Goal: Task Accomplishment & Management: Complete application form

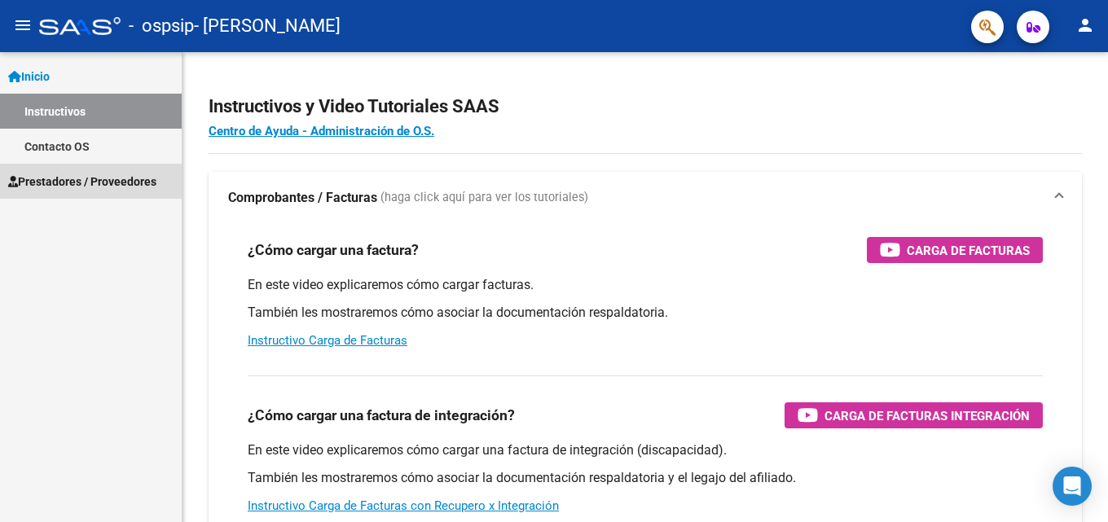
click at [68, 176] on span "Prestadores / Proveedores" at bounding box center [82, 182] width 148 height 18
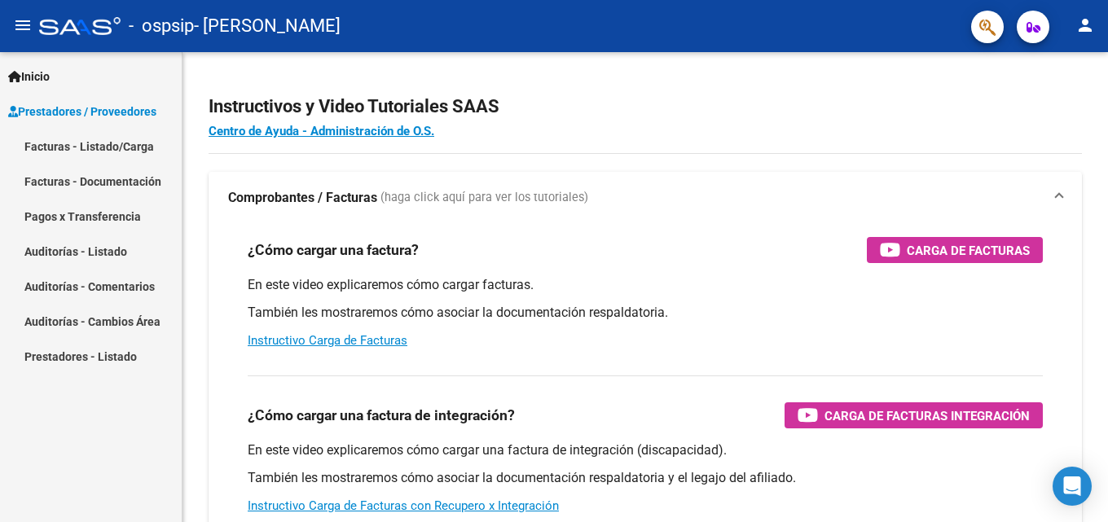
click at [110, 180] on link "Facturas - Documentación" at bounding box center [91, 181] width 182 height 35
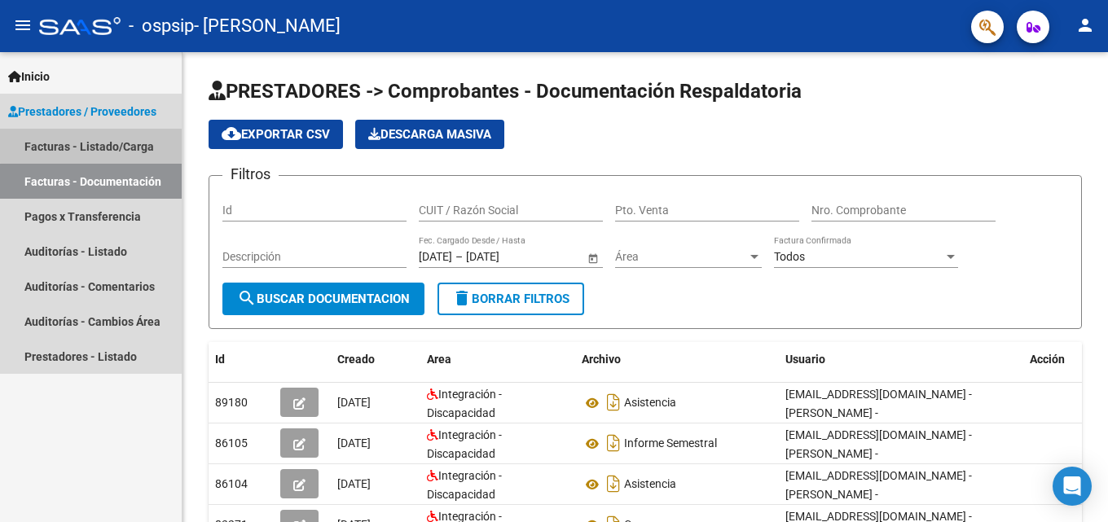
click at [99, 141] on link "Facturas - Listado/Carga" at bounding box center [91, 146] width 182 height 35
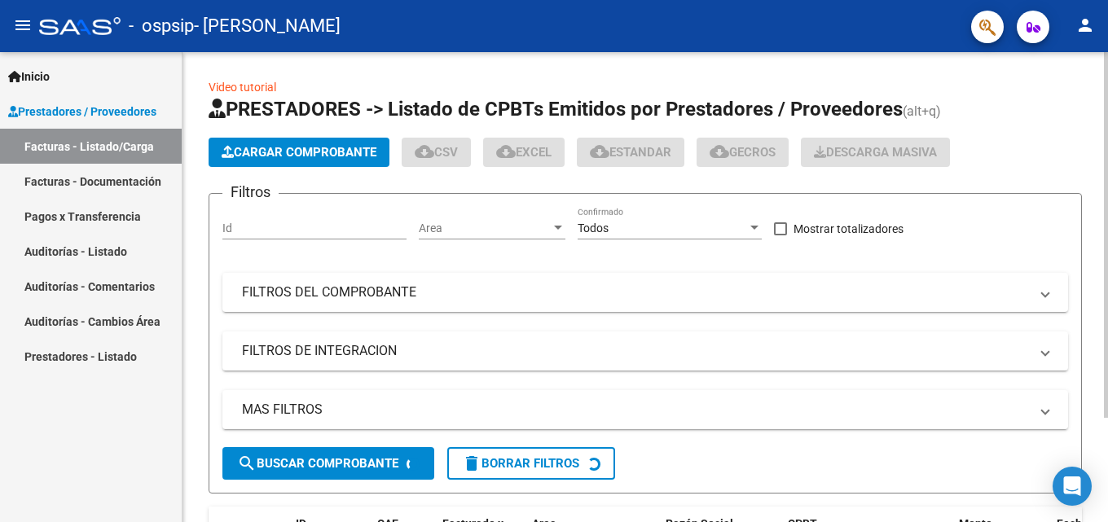
click at [303, 153] on span "Cargar Comprobante" at bounding box center [299, 152] width 155 height 15
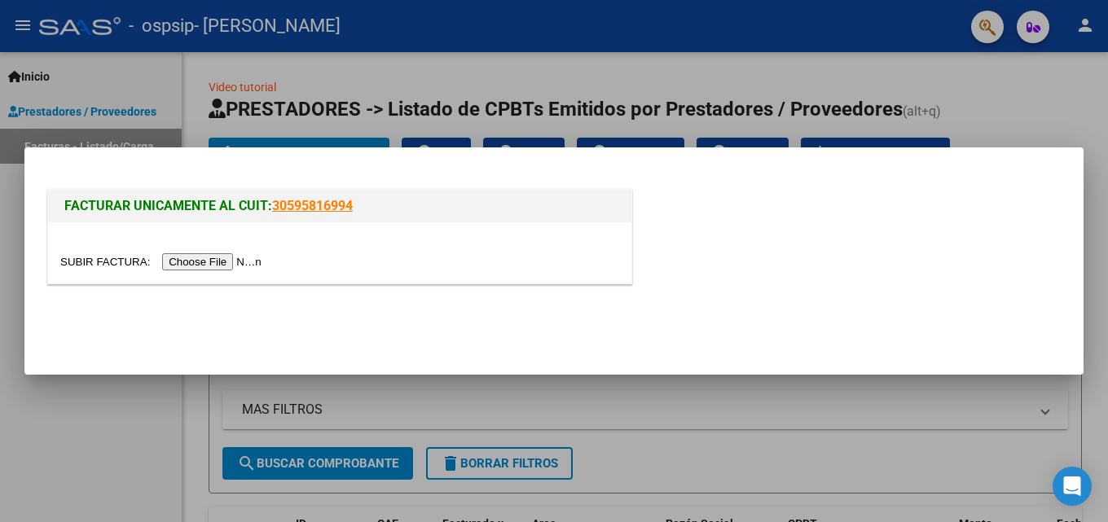
click at [214, 263] on input "file" at bounding box center [163, 261] width 206 height 17
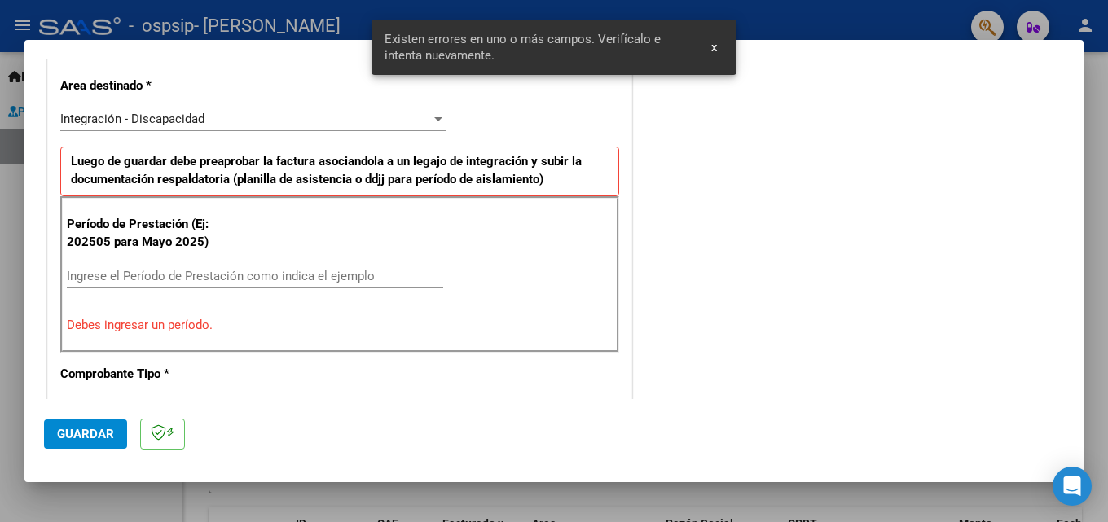
scroll to position [399, 0]
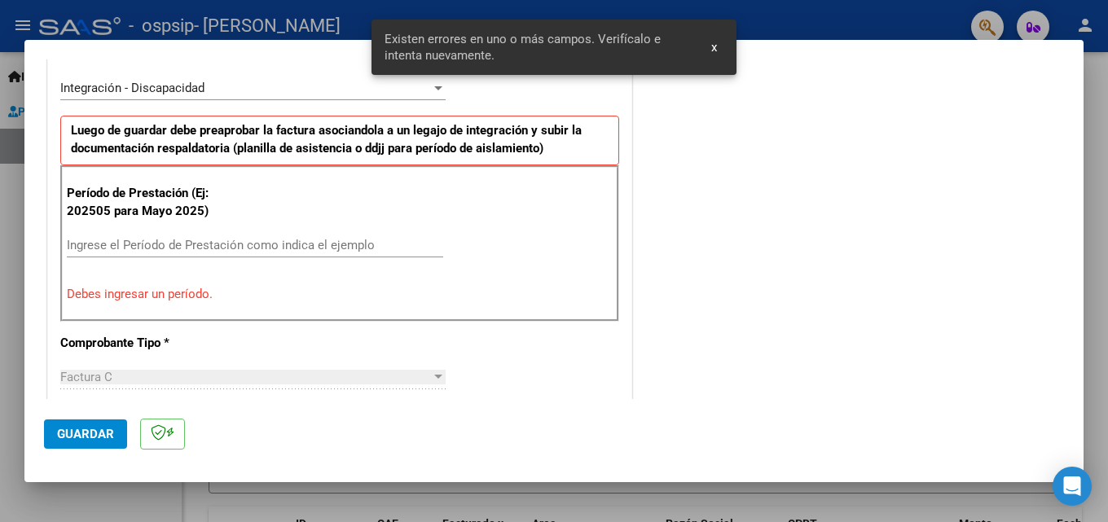
click at [143, 244] on input "Ingrese el Período de Prestación como indica el ejemplo" at bounding box center [255, 245] width 377 height 15
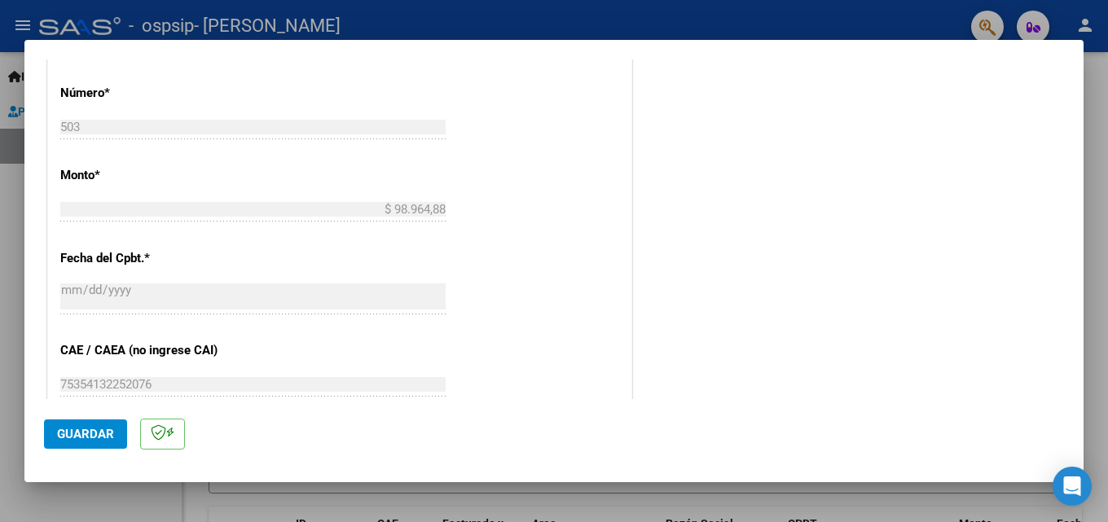
scroll to position [887, 0]
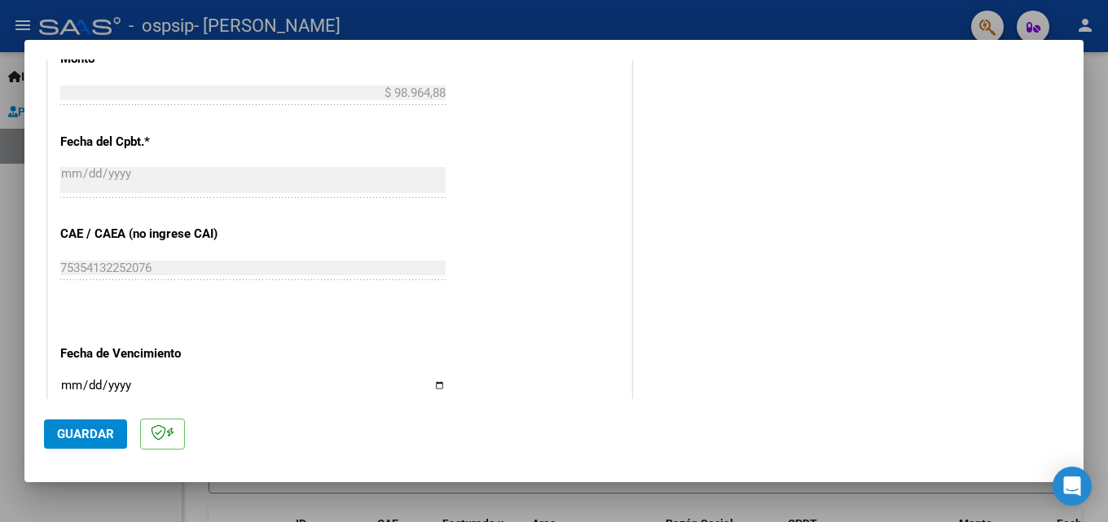
type input "202508"
click at [95, 431] on span "Guardar" at bounding box center [85, 434] width 57 height 15
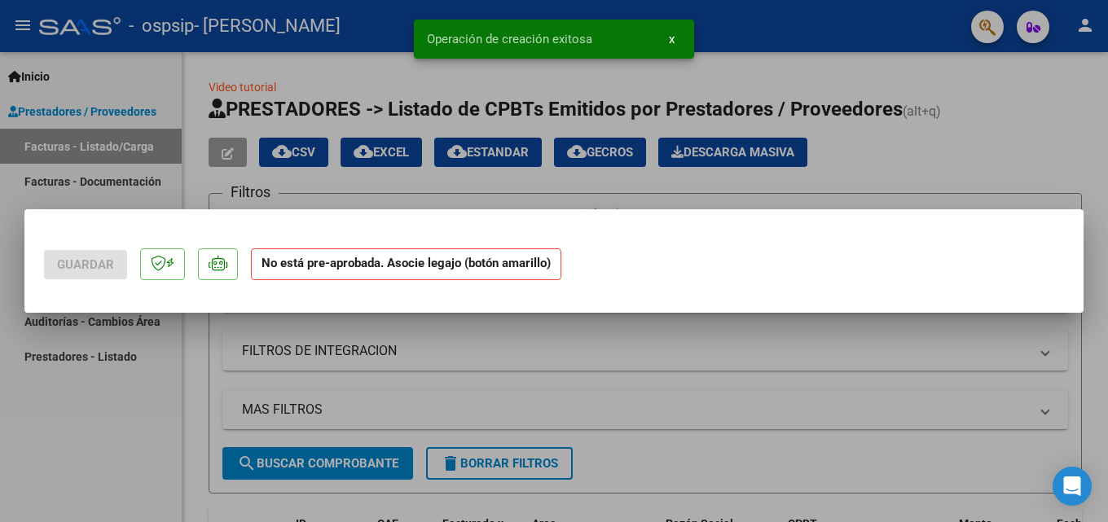
scroll to position [0, 0]
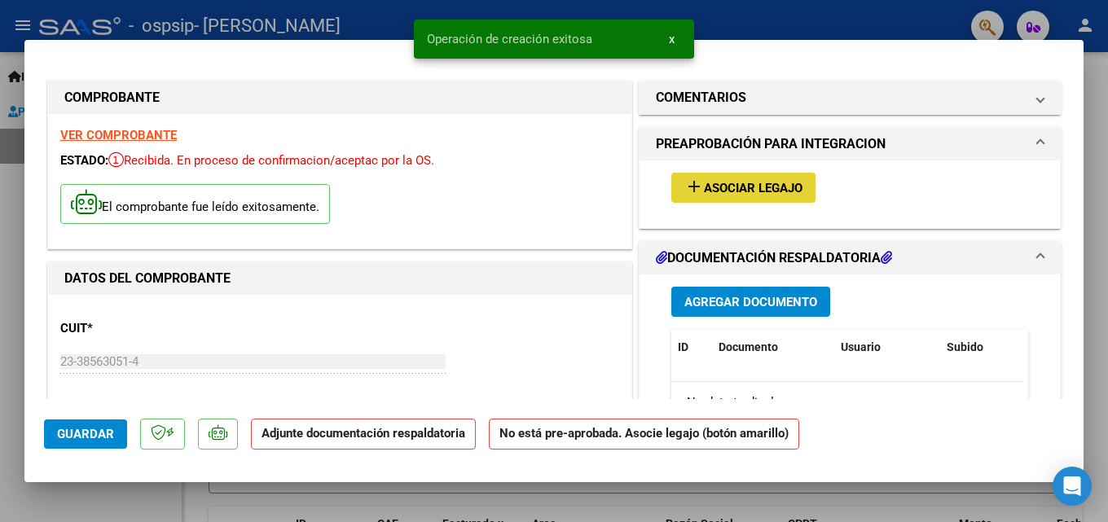
click at [755, 181] on span "Asociar Legajo" at bounding box center [753, 188] width 99 height 15
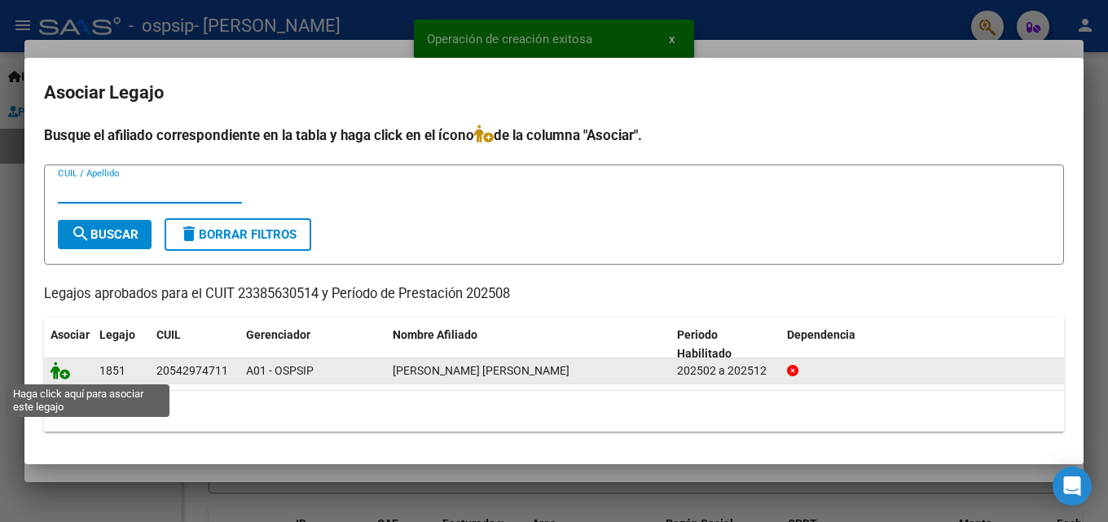
click at [63, 372] on icon at bounding box center [61, 371] width 20 height 18
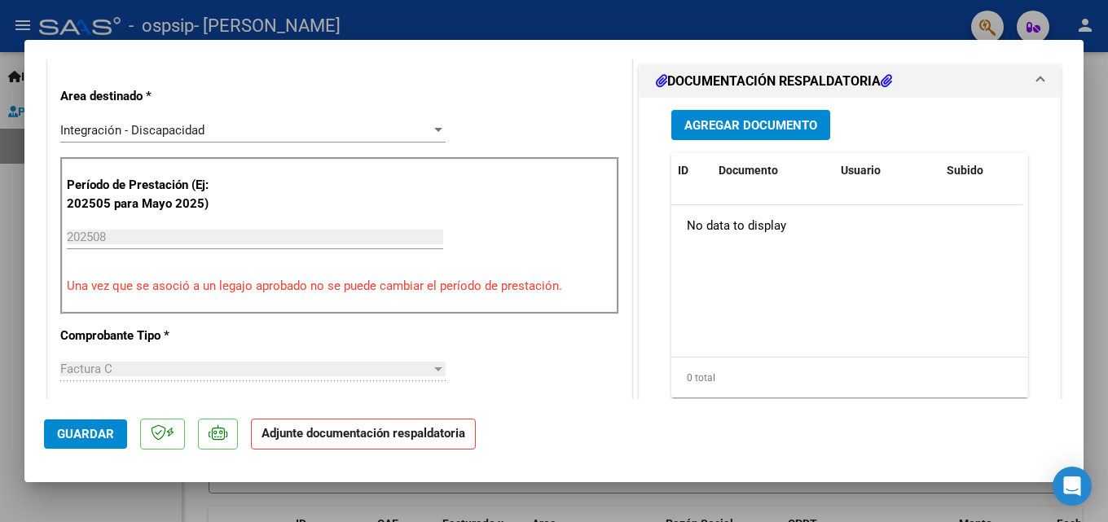
scroll to position [244, 0]
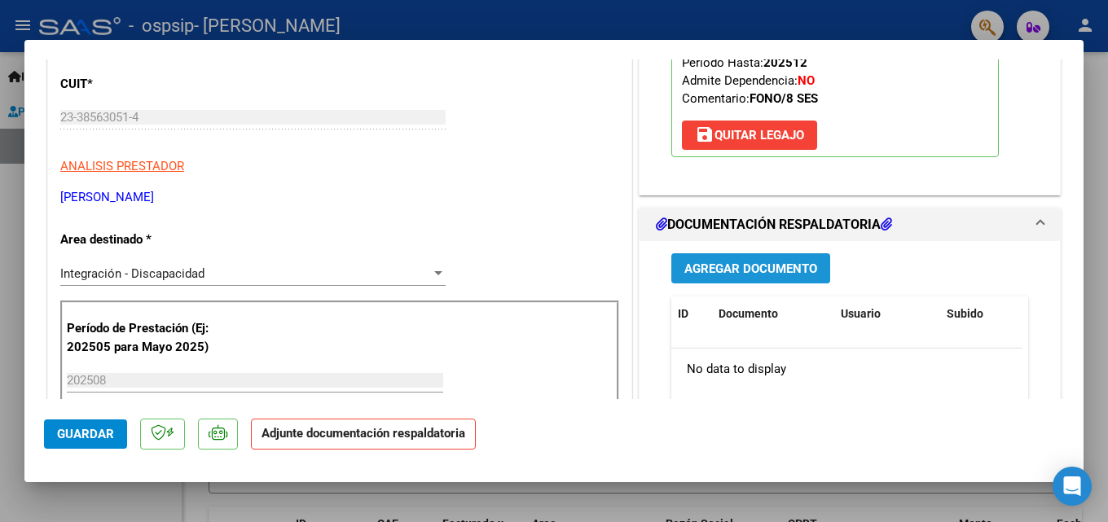
click at [742, 266] on span "Agregar Documento" at bounding box center [751, 269] width 133 height 15
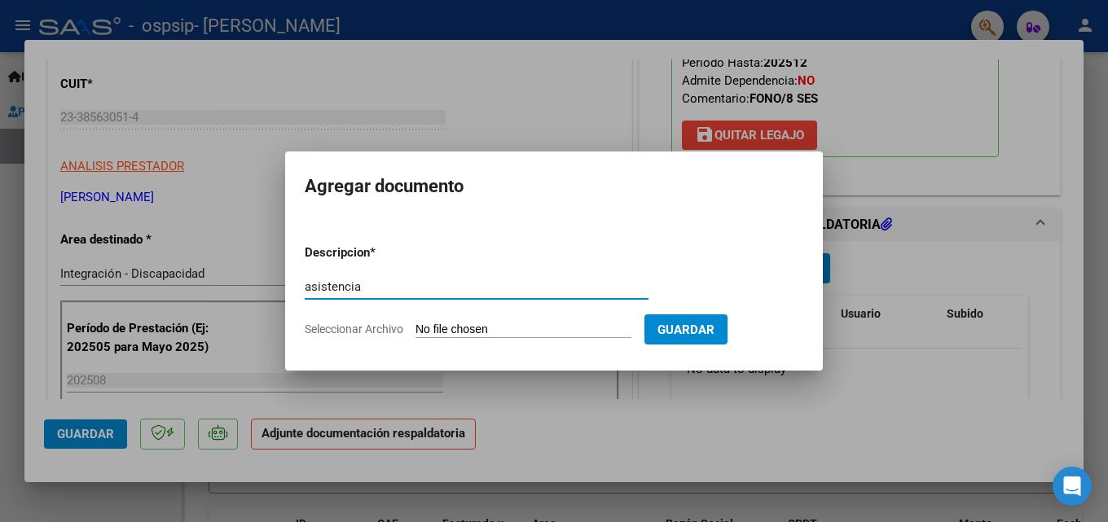
type input "asistencia"
click at [533, 328] on input "Seleccionar Archivo" at bounding box center [524, 330] width 216 height 15
type input "C:\fakepath\ORELLANO - AGOSTO - FONO .pdf"
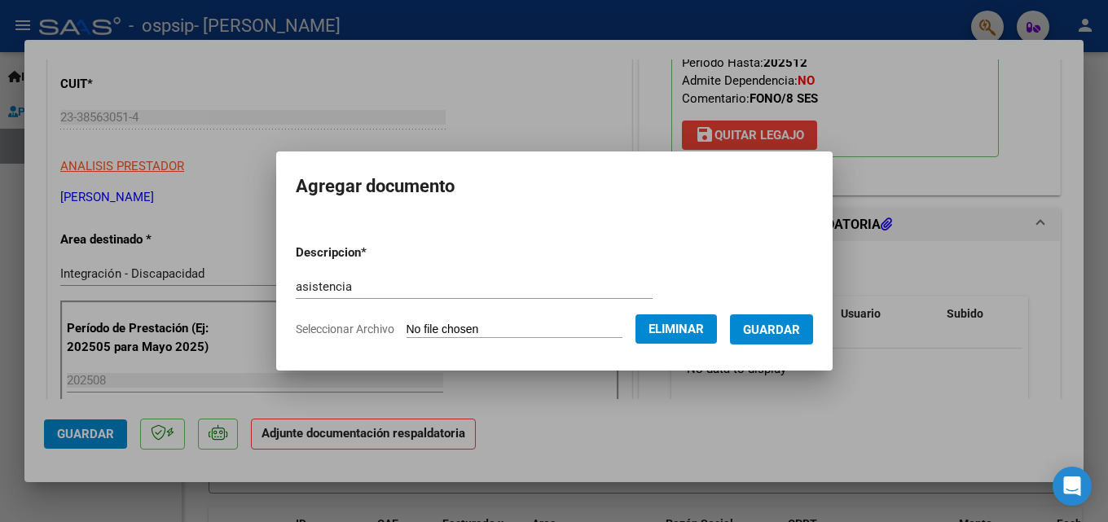
click at [766, 319] on button "Guardar" at bounding box center [771, 330] width 83 height 30
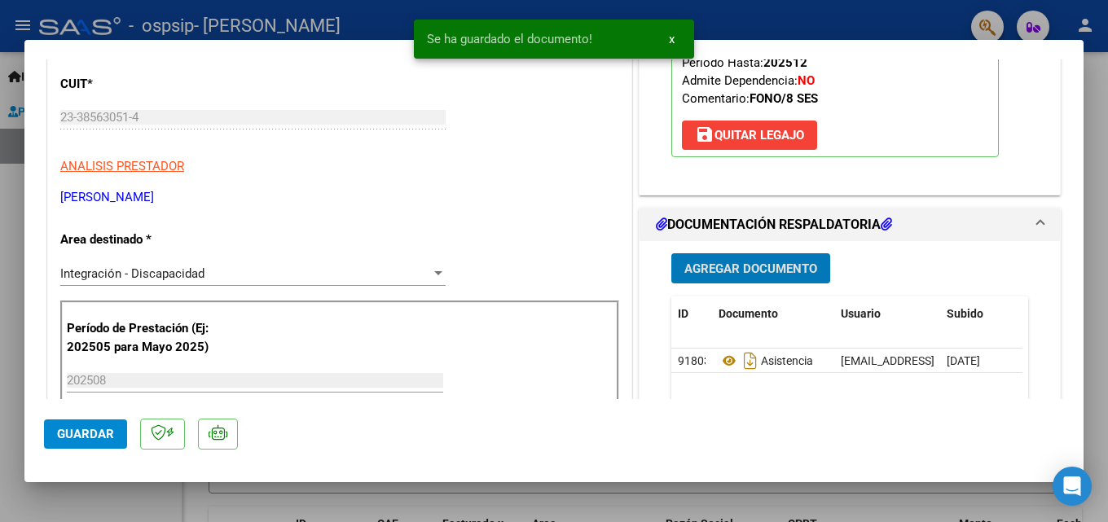
scroll to position [652, 0]
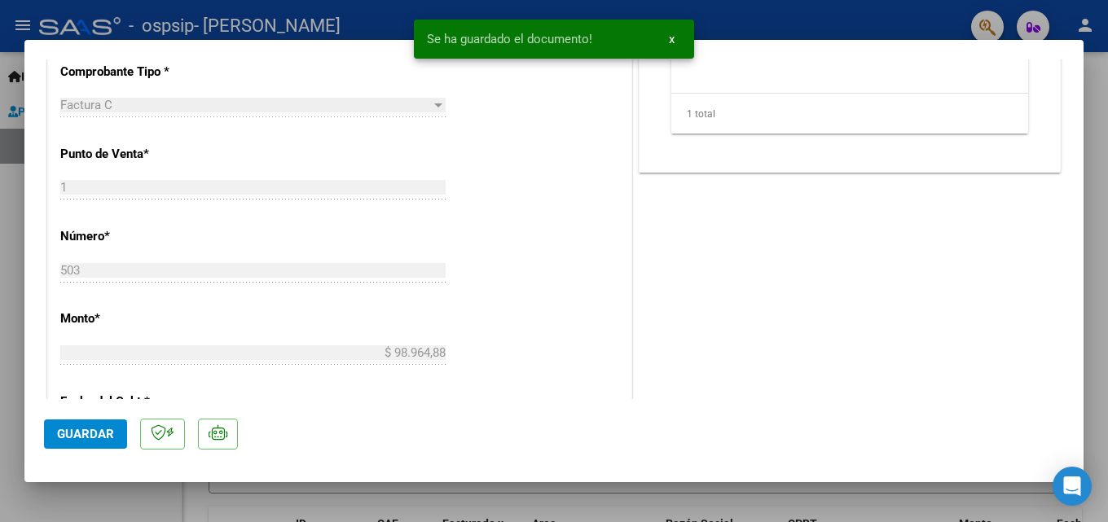
click at [83, 438] on span "Guardar" at bounding box center [85, 434] width 57 height 15
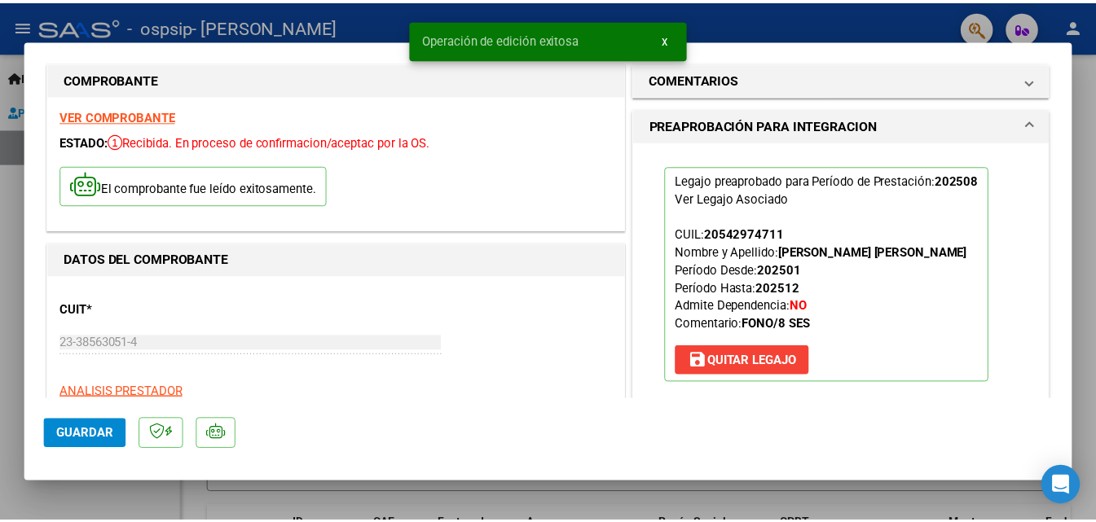
scroll to position [0, 0]
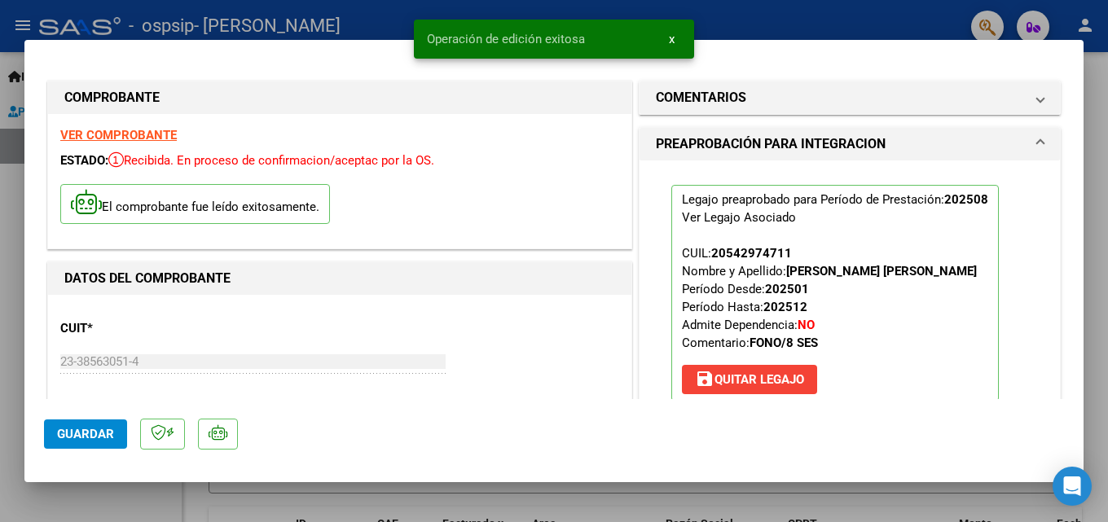
click at [1098, 219] on div at bounding box center [554, 261] width 1108 height 522
type input "$ 0,00"
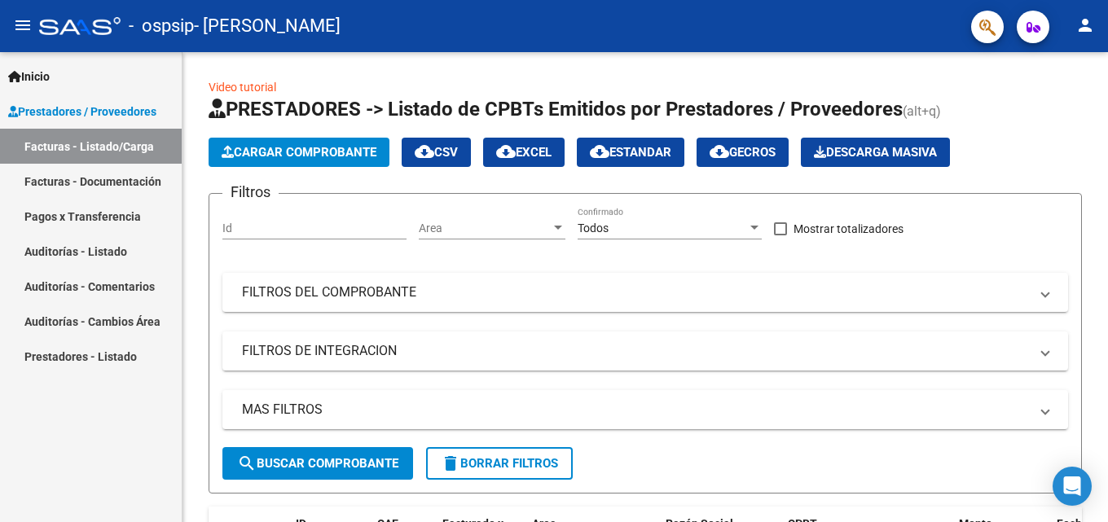
click at [1086, 24] on mat-icon "person" at bounding box center [1086, 25] width 20 height 20
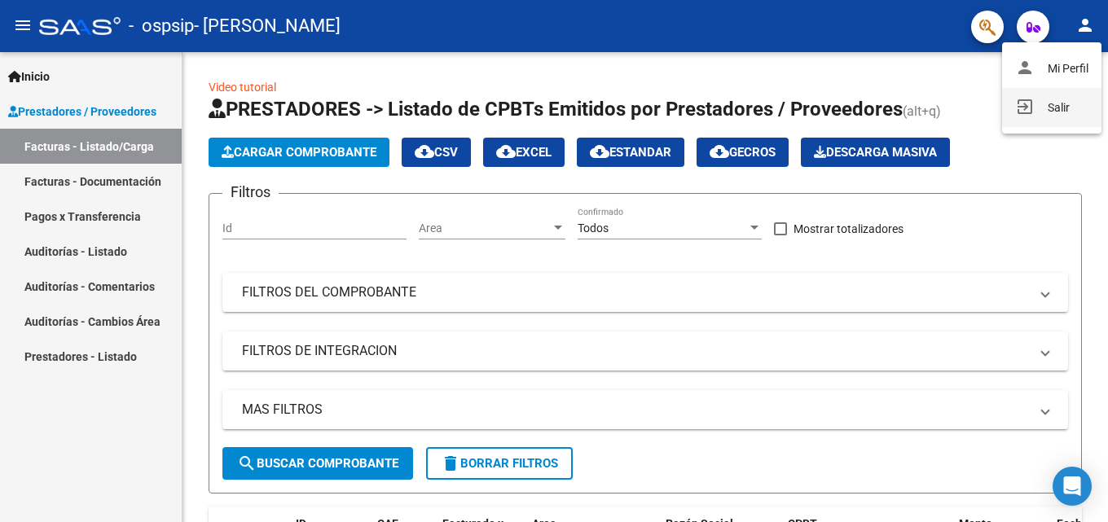
click at [1050, 111] on button "exit_to_app Salir" at bounding box center [1051, 107] width 99 height 39
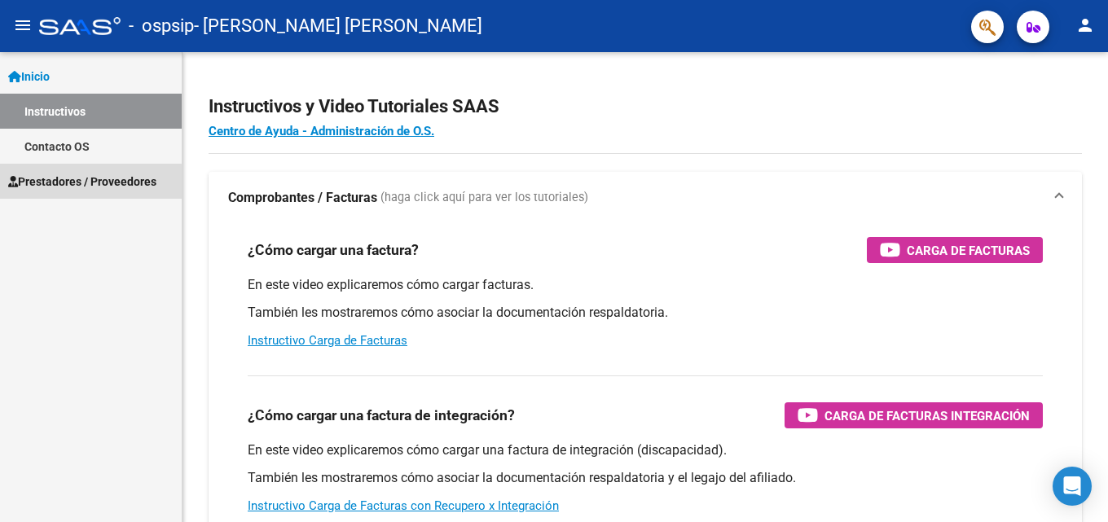
click at [80, 183] on span "Prestadores / Proveedores" at bounding box center [82, 182] width 148 height 18
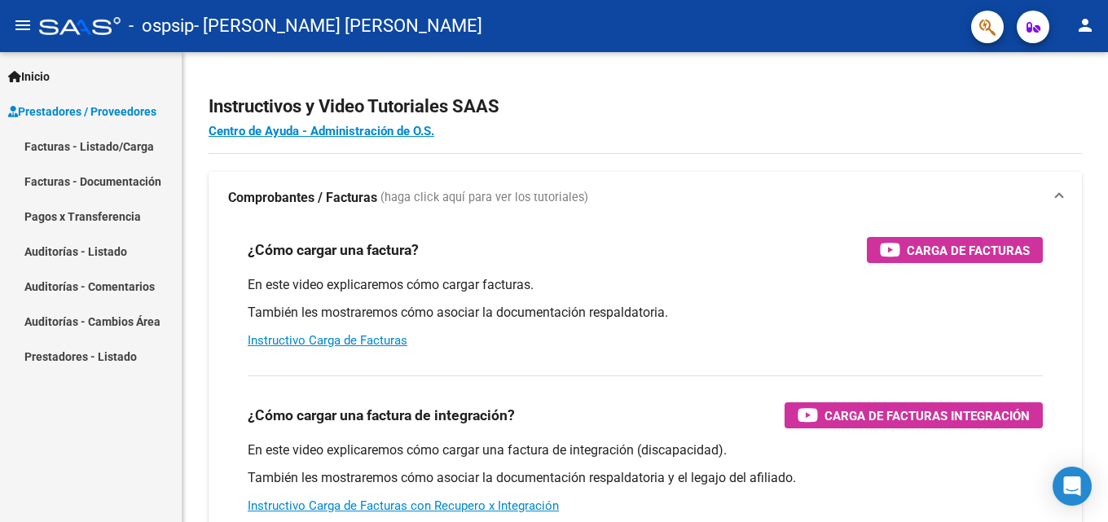
click at [78, 143] on link "Facturas - Listado/Carga" at bounding box center [91, 146] width 182 height 35
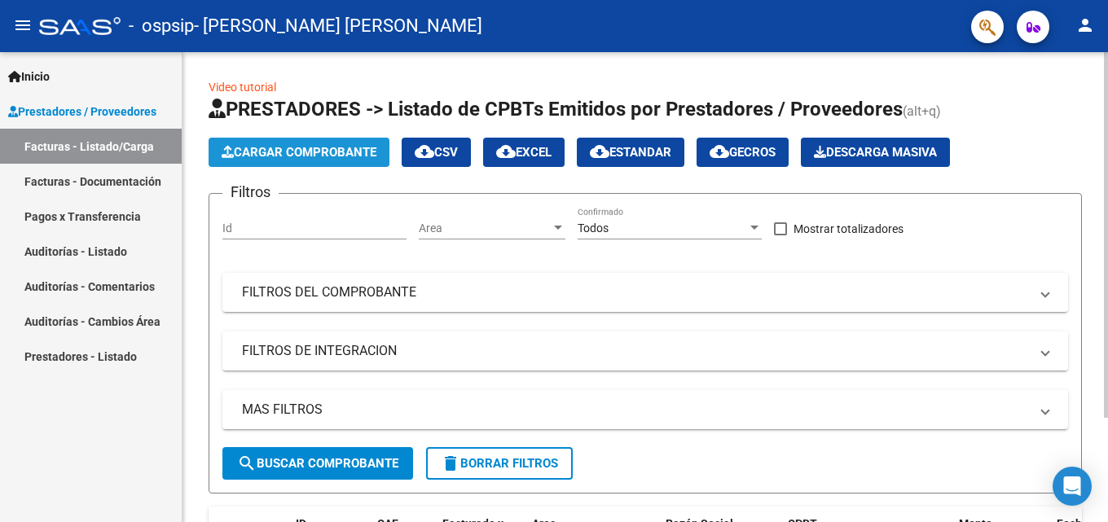
click at [312, 144] on button "Cargar Comprobante" at bounding box center [299, 152] width 181 height 29
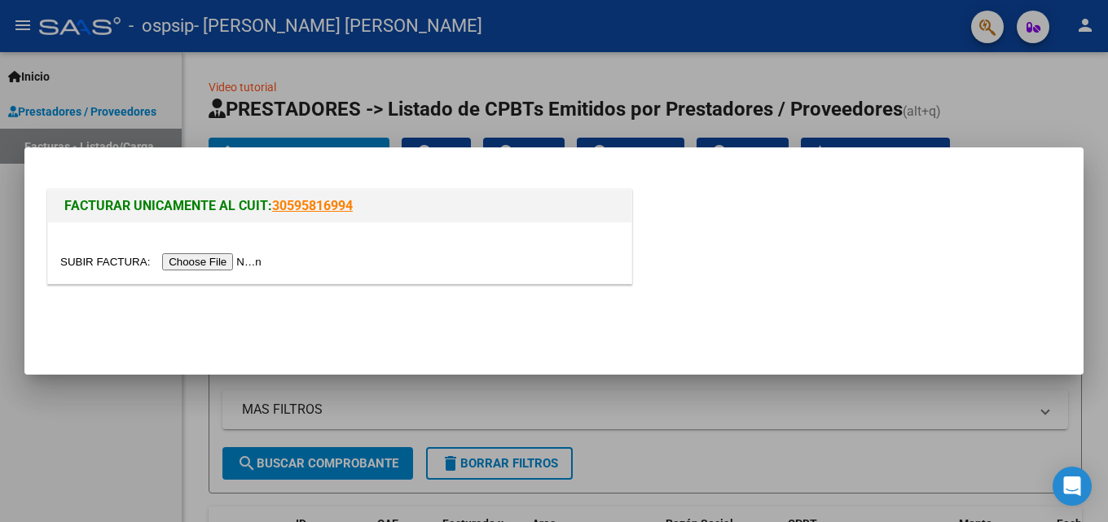
click at [215, 261] on input "file" at bounding box center [163, 261] width 206 height 17
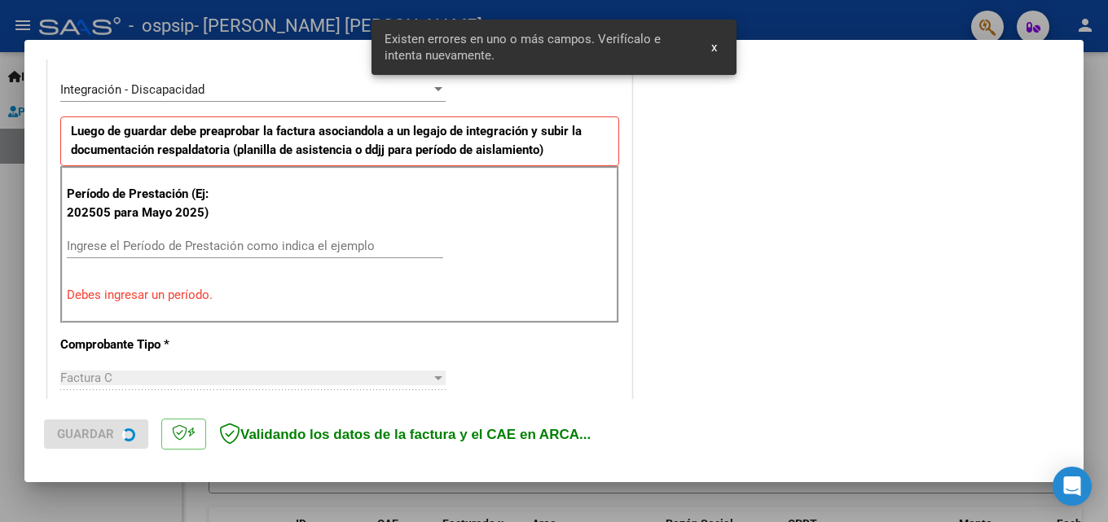
scroll to position [368, 0]
click at [208, 244] on input "Ingrese el Período de Prestación como indica el ejemplo" at bounding box center [255, 245] width 377 height 15
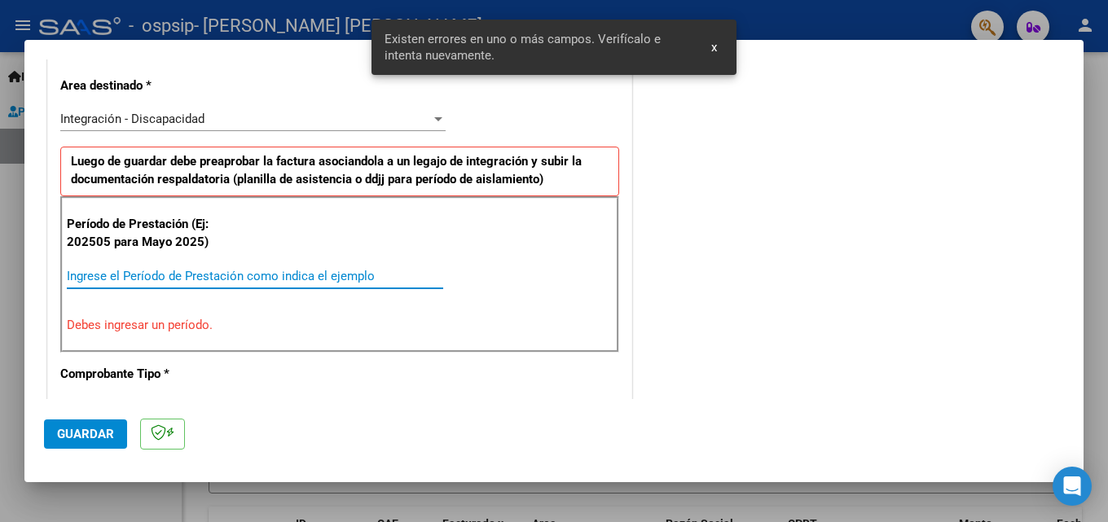
scroll to position [399, 0]
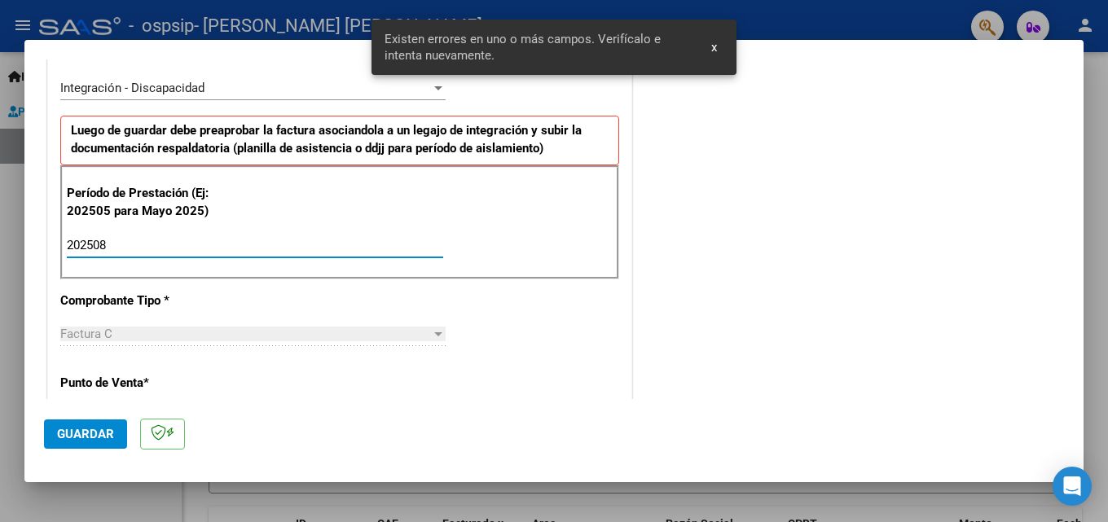
type input "202508"
click at [99, 435] on span "Guardar" at bounding box center [85, 434] width 57 height 15
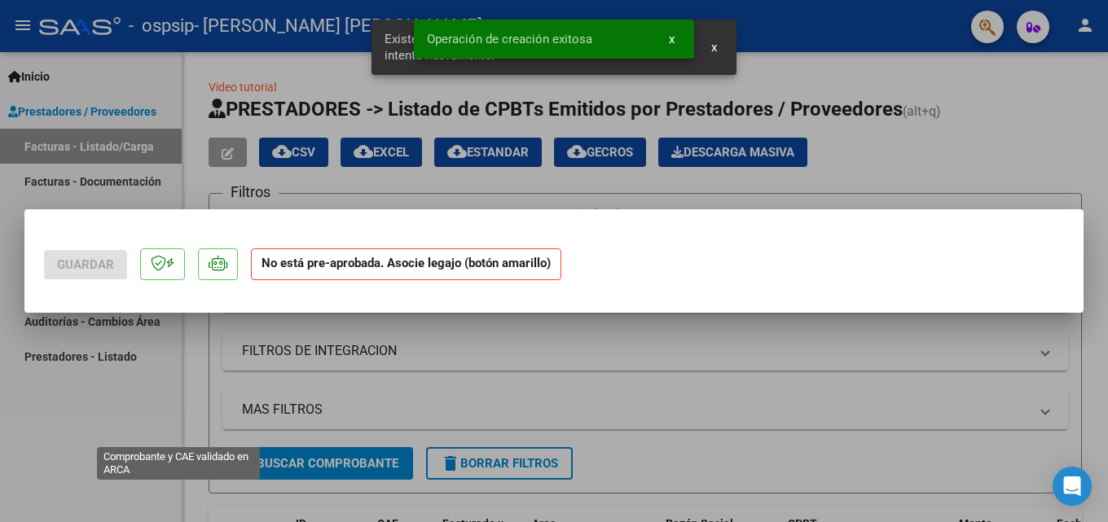
scroll to position [0, 0]
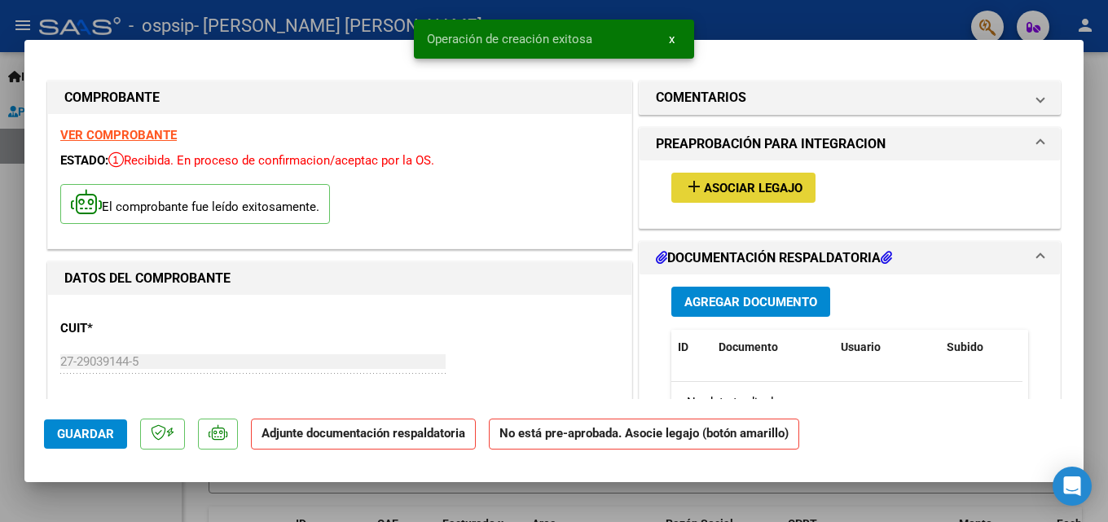
click at [711, 192] on span "Asociar Legajo" at bounding box center [753, 188] width 99 height 15
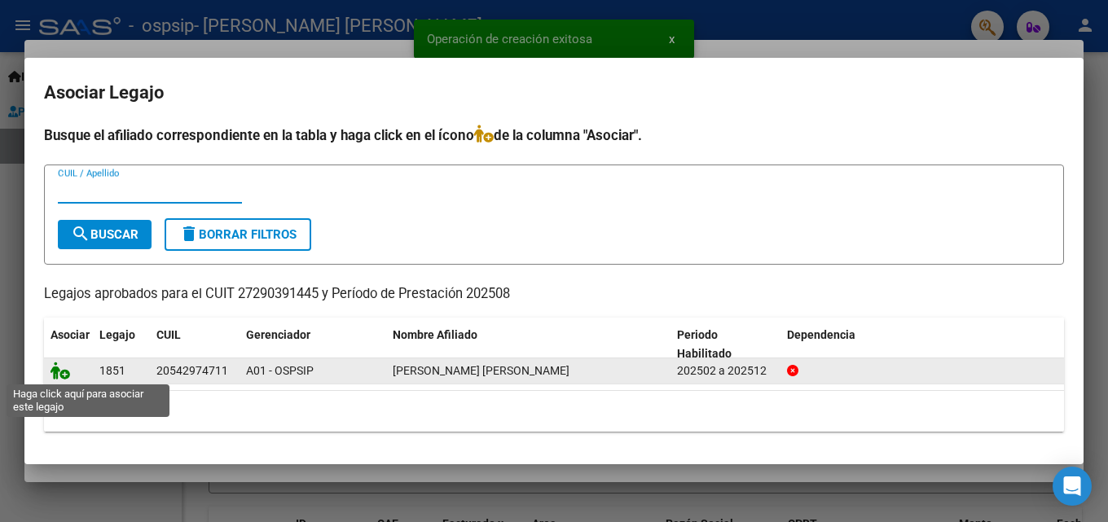
click at [62, 374] on icon at bounding box center [61, 371] width 20 height 18
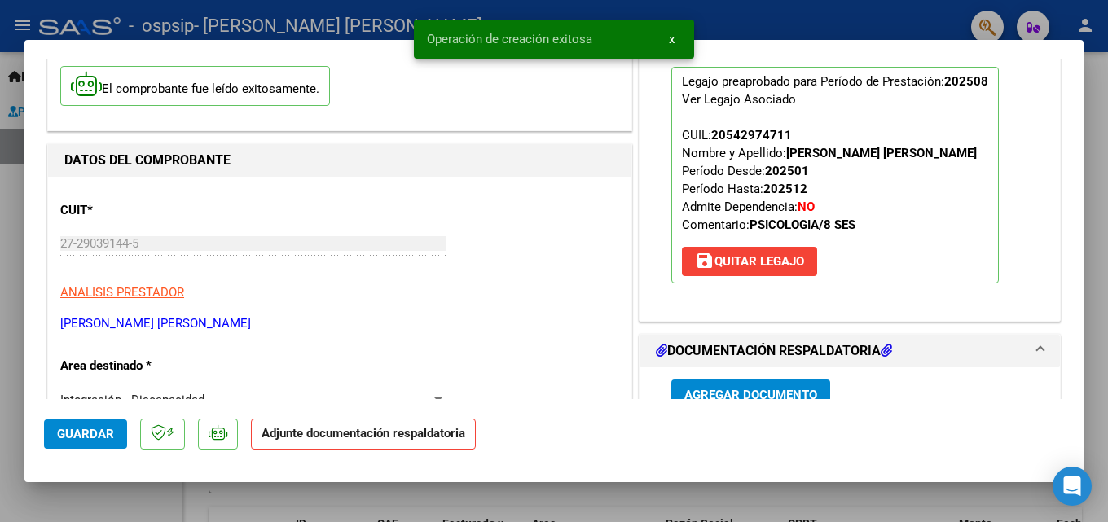
scroll to position [244, 0]
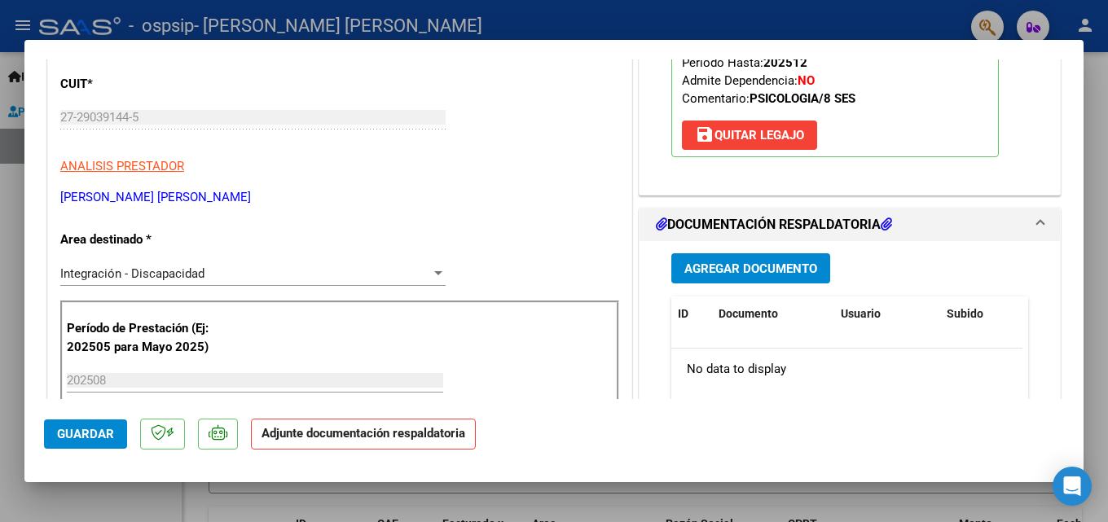
click at [791, 273] on span "Agregar Documento" at bounding box center [751, 269] width 133 height 15
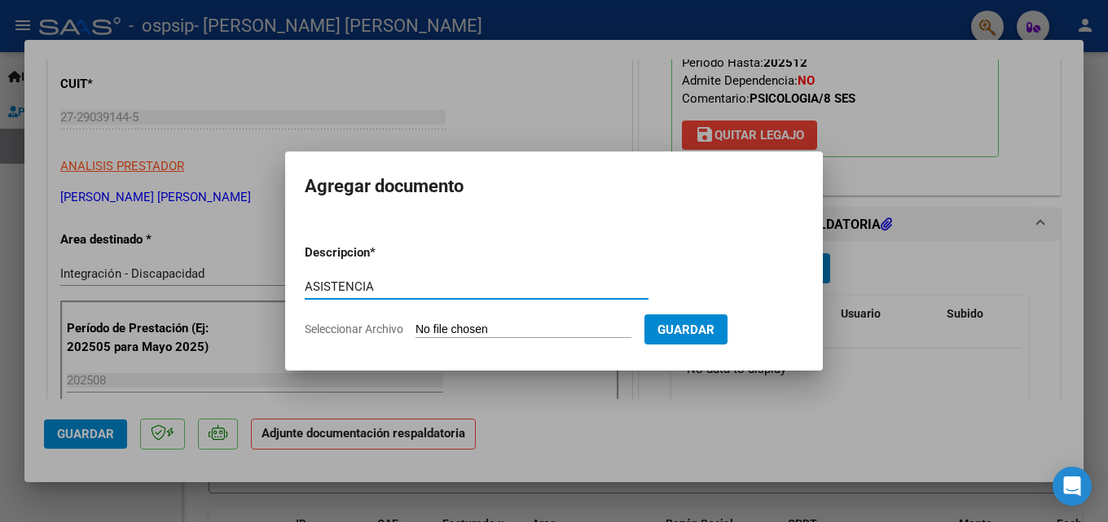
type input "ASISTENCIA"
click at [612, 332] on input "Seleccionar Archivo" at bounding box center [524, 330] width 216 height 15
type input "C:\fakepath\ORELLANO - PSI - AGOSTO pdf.pdf"
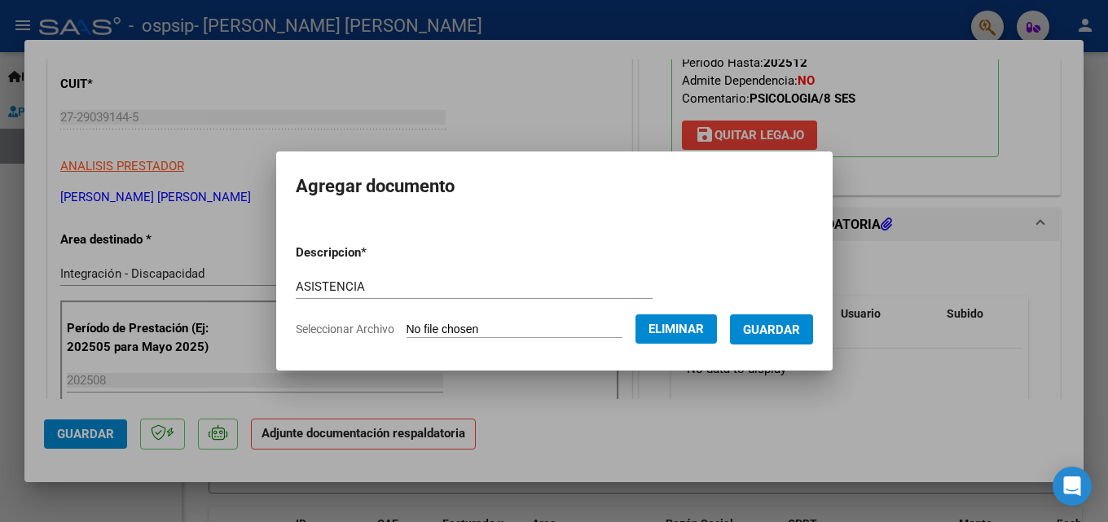
click at [778, 334] on span "Guardar" at bounding box center [771, 330] width 57 height 15
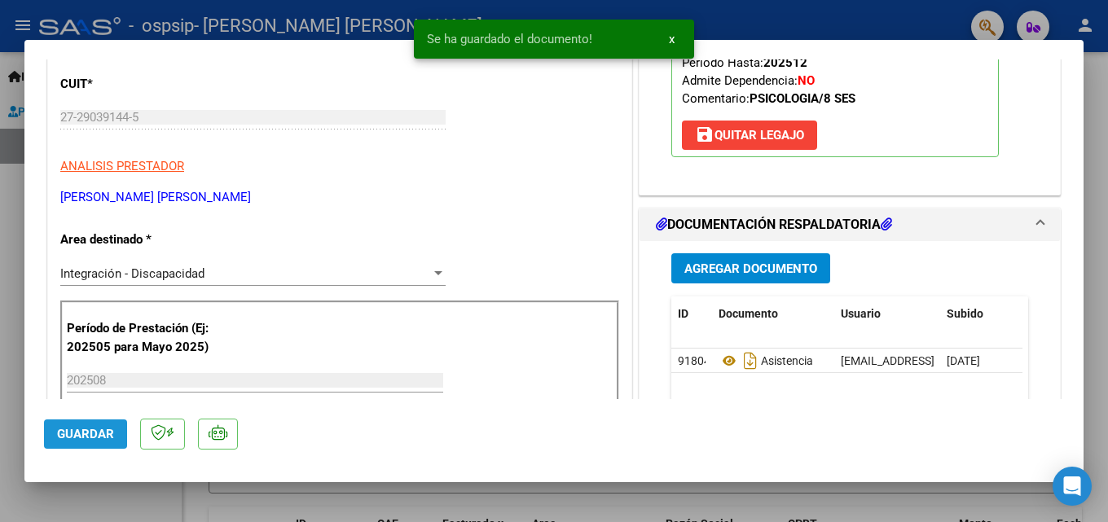
click at [95, 430] on span "Guardar" at bounding box center [85, 434] width 57 height 15
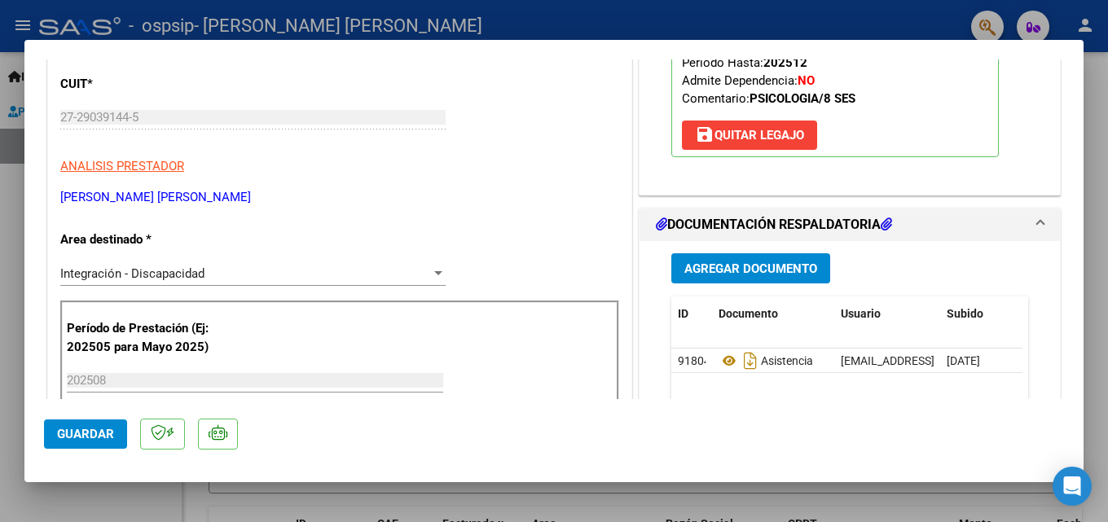
click at [1095, 130] on div at bounding box center [554, 261] width 1108 height 522
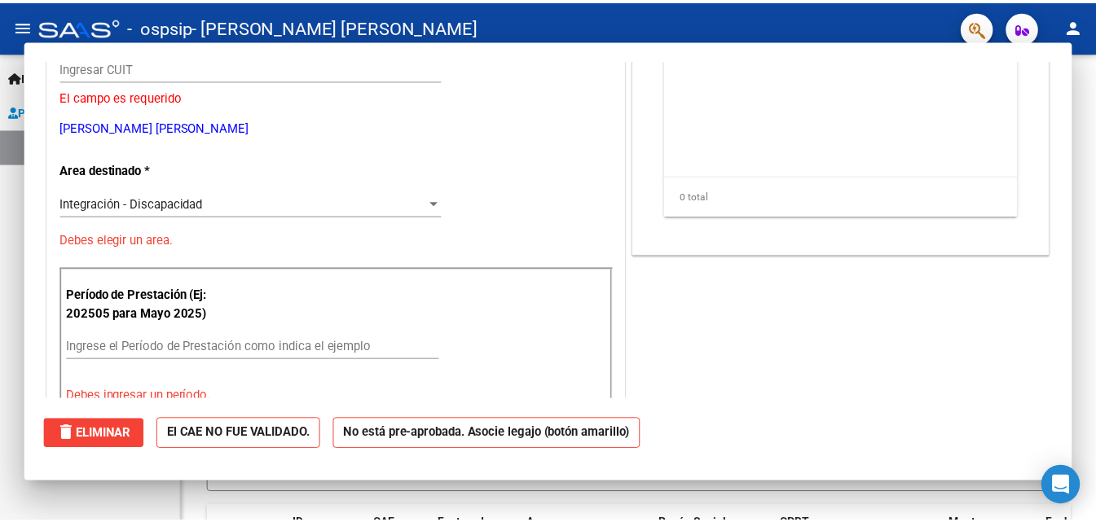
scroll to position [0, 0]
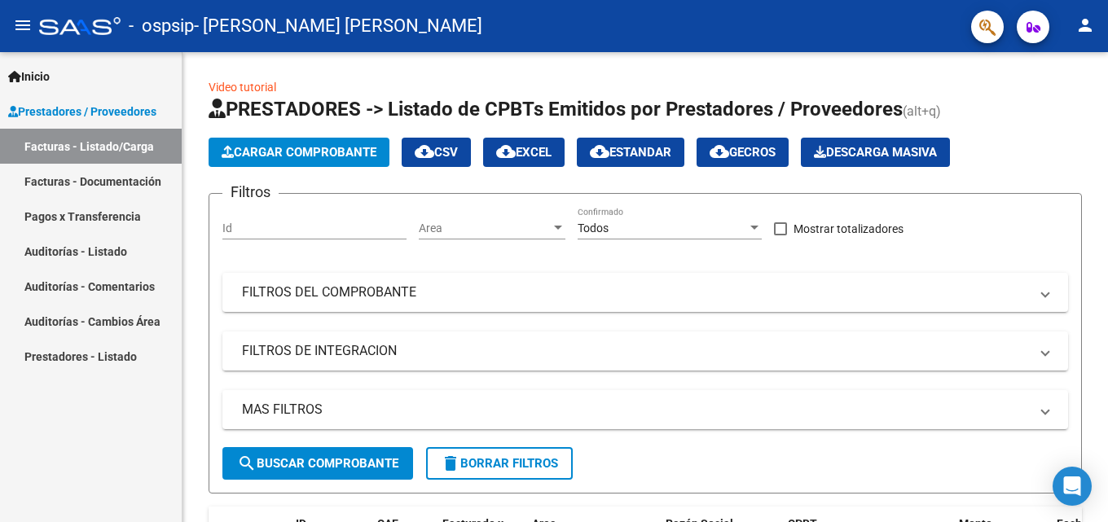
click at [1086, 24] on mat-icon "person" at bounding box center [1086, 25] width 20 height 20
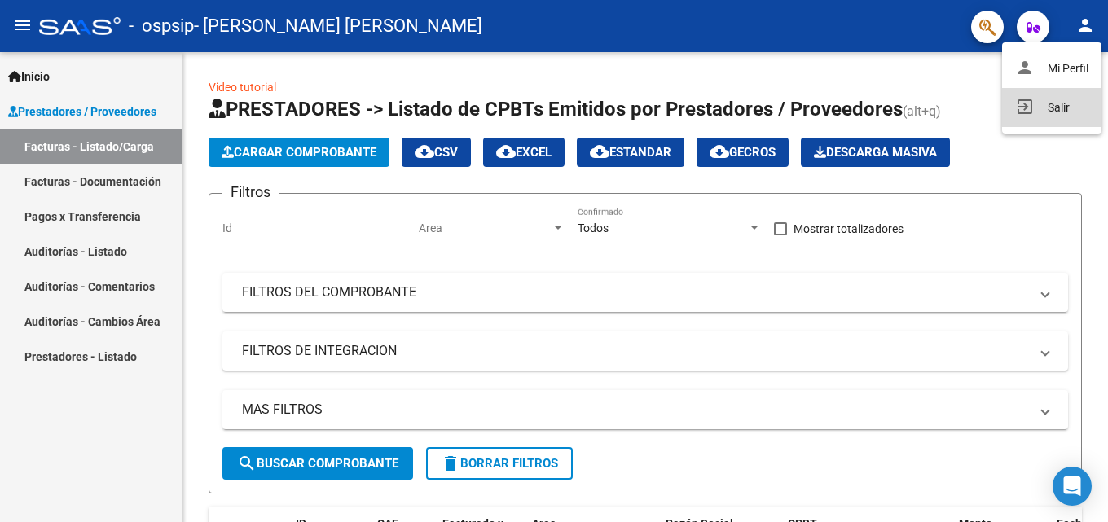
click at [1064, 104] on button "exit_to_app Salir" at bounding box center [1051, 107] width 99 height 39
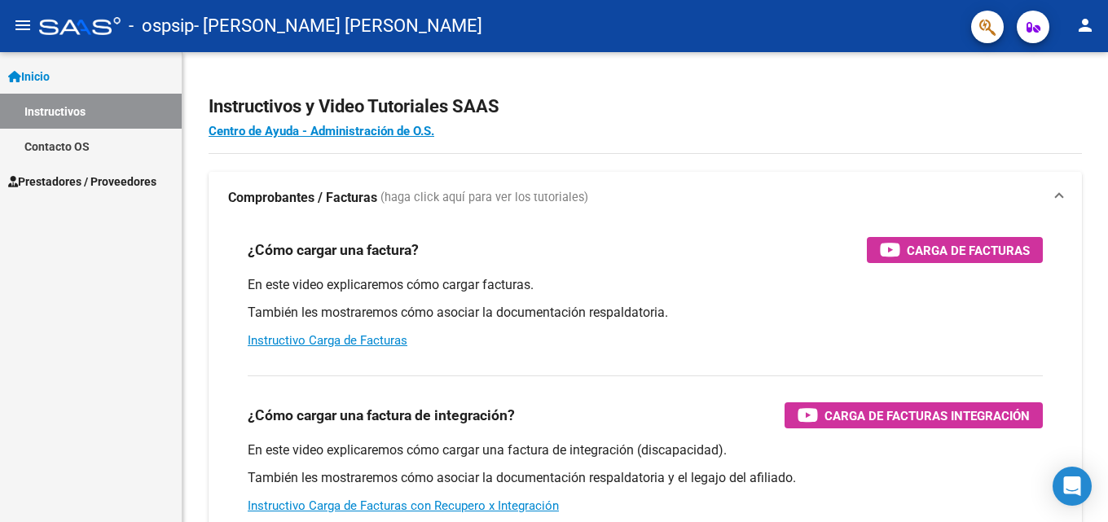
click at [67, 180] on span "Prestadores / Proveedores" at bounding box center [82, 182] width 148 height 18
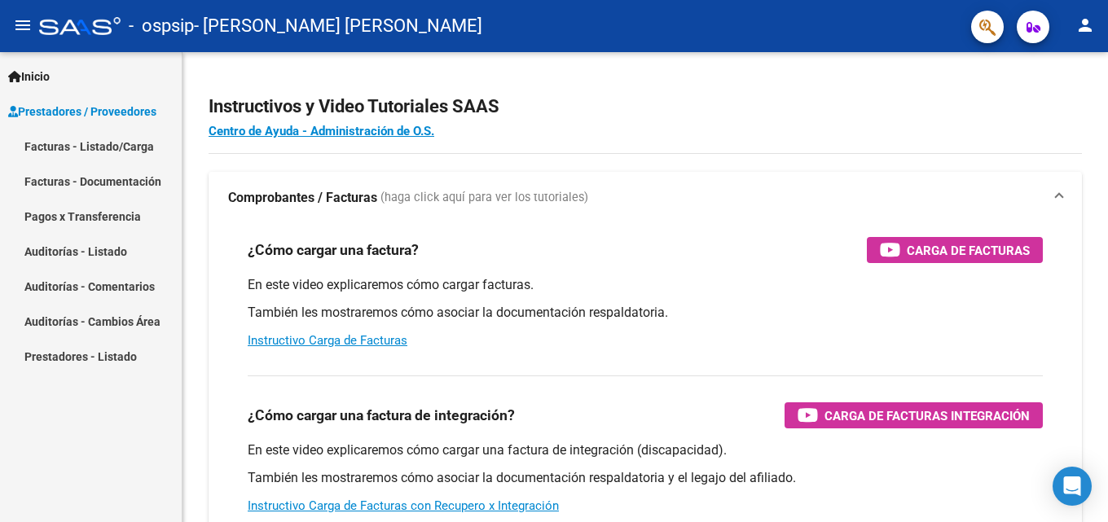
click at [81, 148] on link "Facturas - Listado/Carga" at bounding box center [91, 146] width 182 height 35
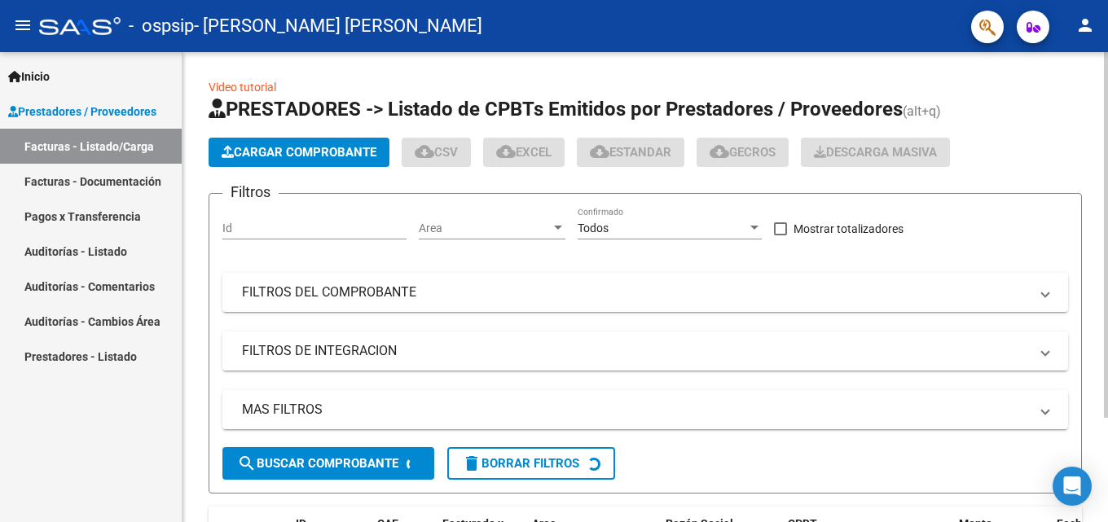
click at [337, 143] on button "Cargar Comprobante" at bounding box center [299, 152] width 181 height 29
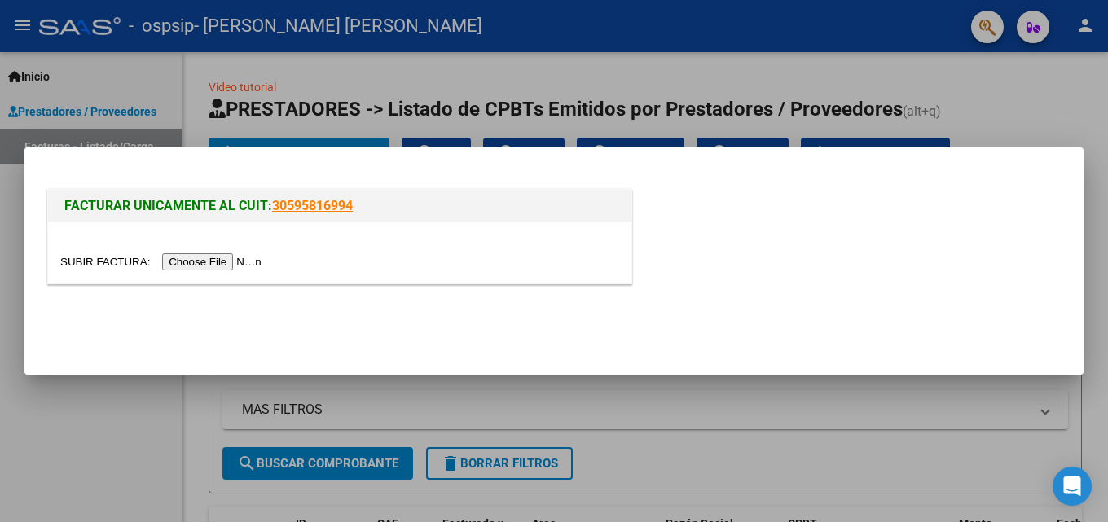
click at [205, 260] on input "file" at bounding box center [163, 261] width 206 height 17
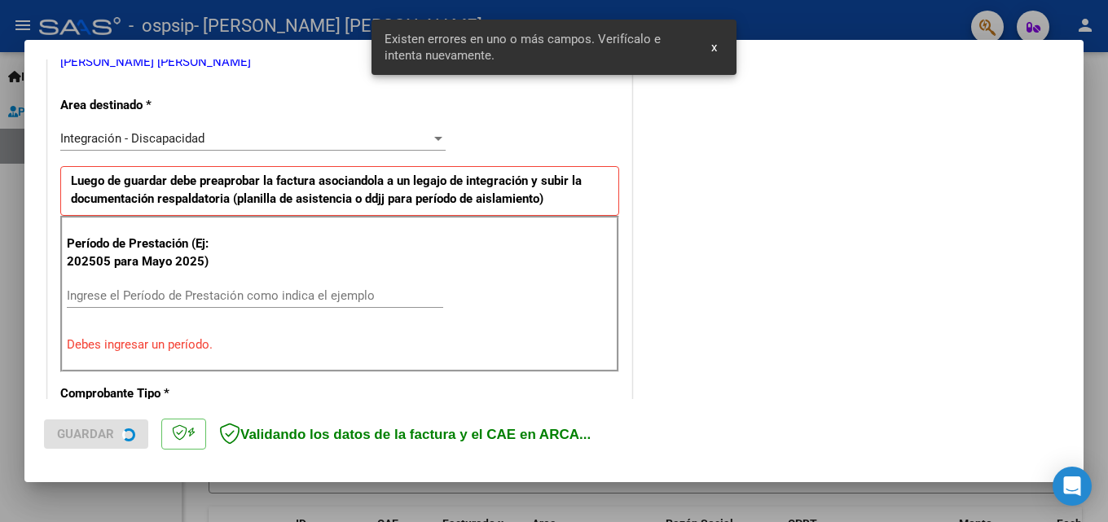
scroll to position [368, 0]
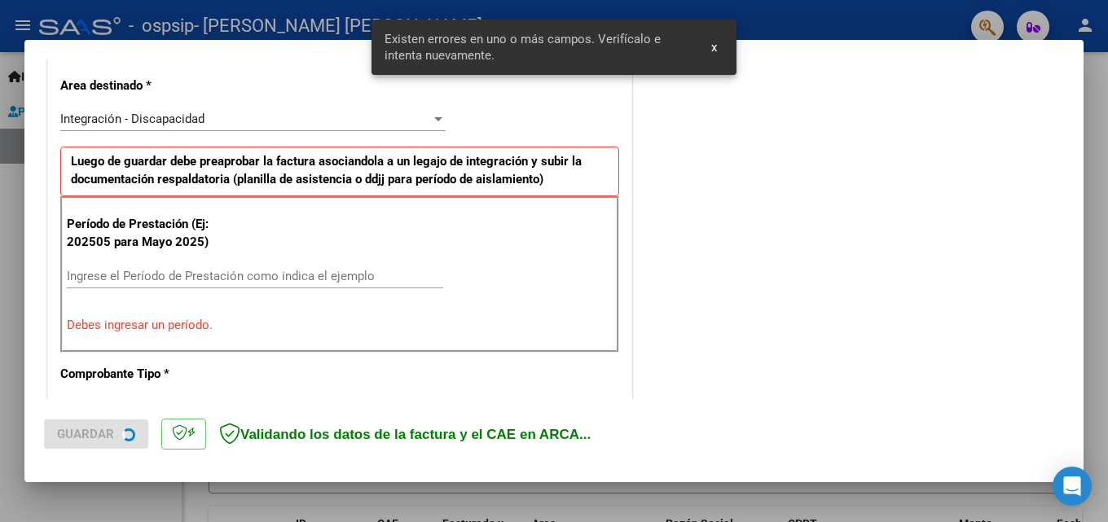
click at [208, 282] on input "Ingrese el Período de Prestación como indica el ejemplo" at bounding box center [255, 276] width 377 height 15
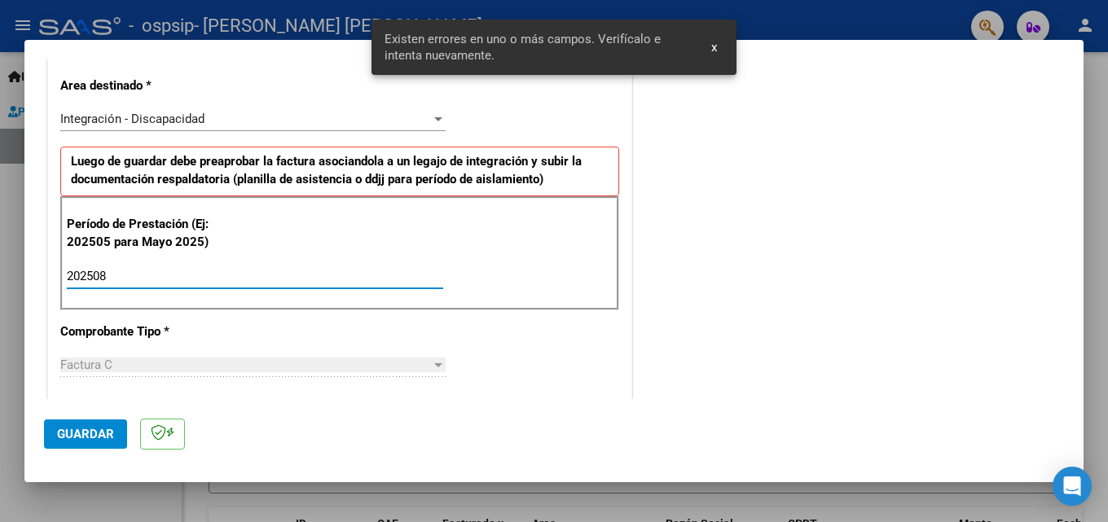
type input "202508"
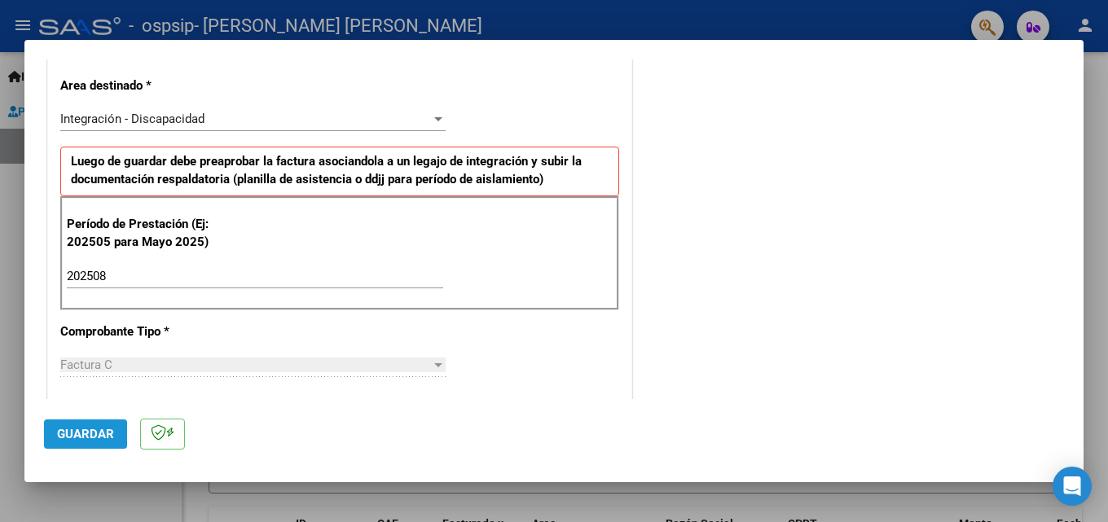
click at [79, 432] on span "Guardar" at bounding box center [85, 434] width 57 height 15
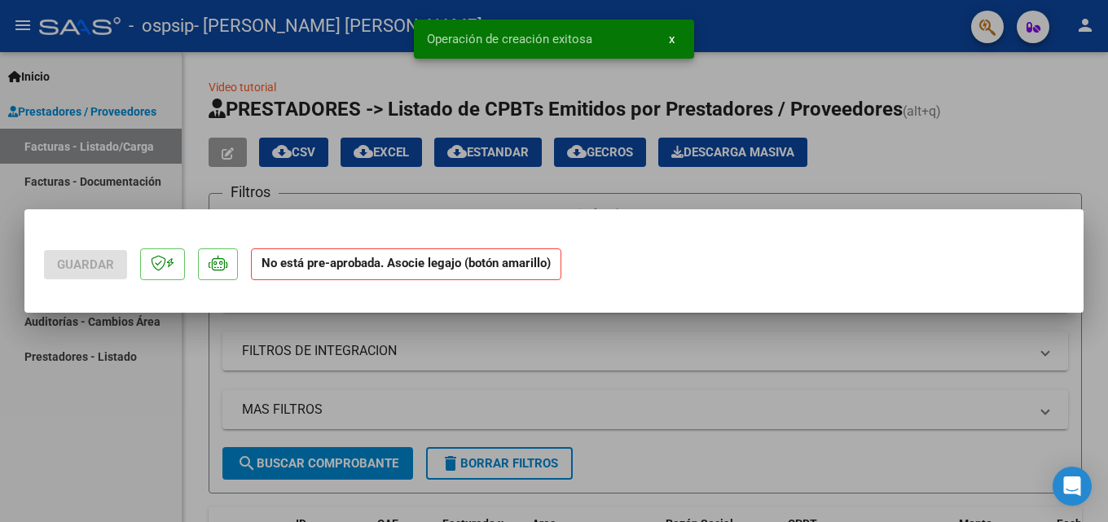
scroll to position [0, 0]
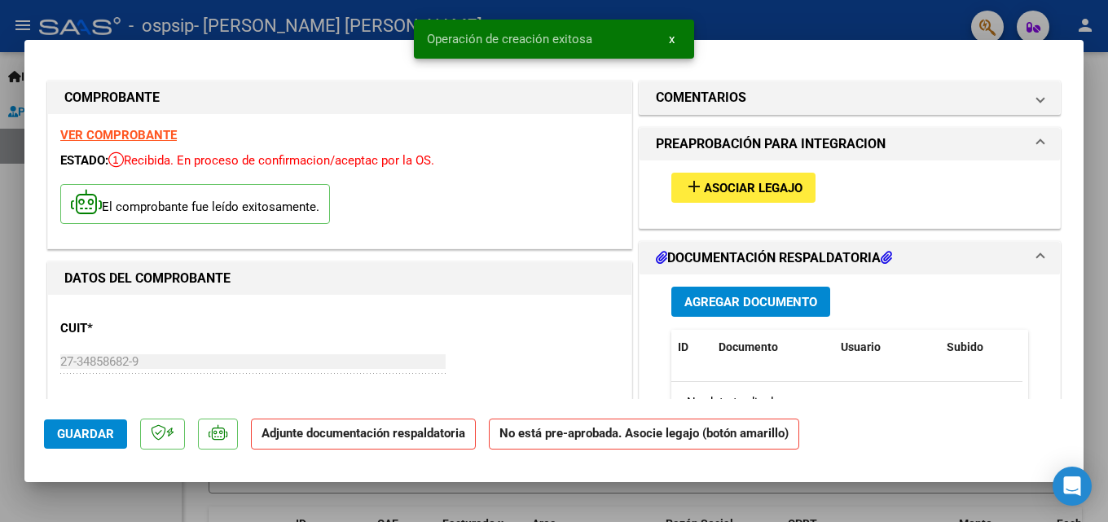
click at [733, 174] on button "add Asociar Legajo" at bounding box center [744, 188] width 144 height 30
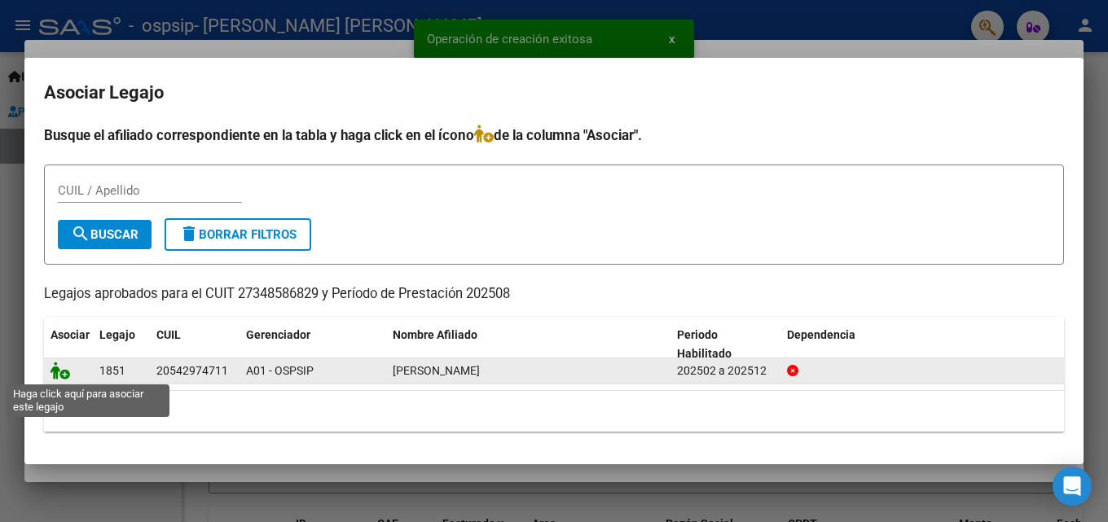
click at [65, 371] on icon at bounding box center [61, 371] width 20 height 18
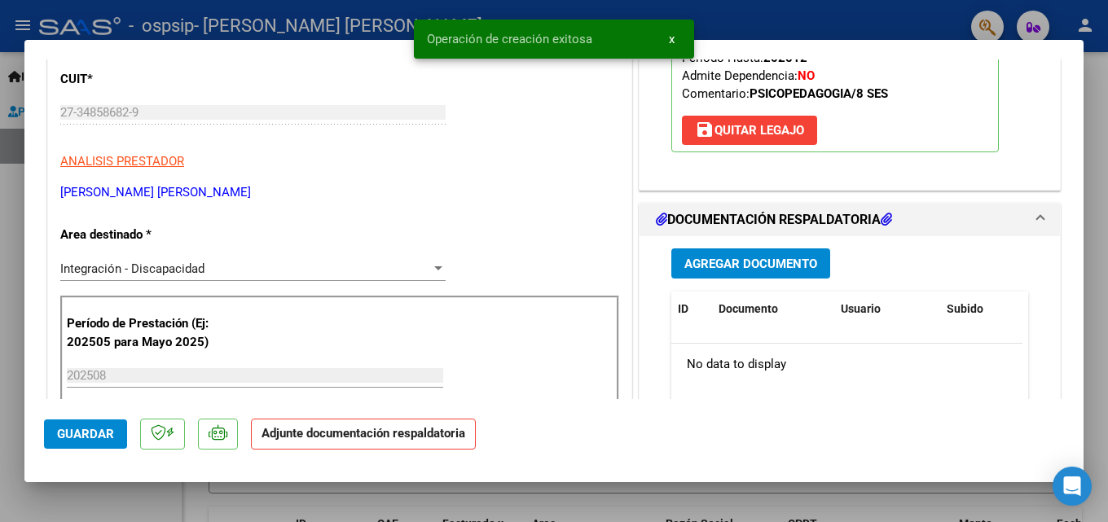
scroll to position [326, 0]
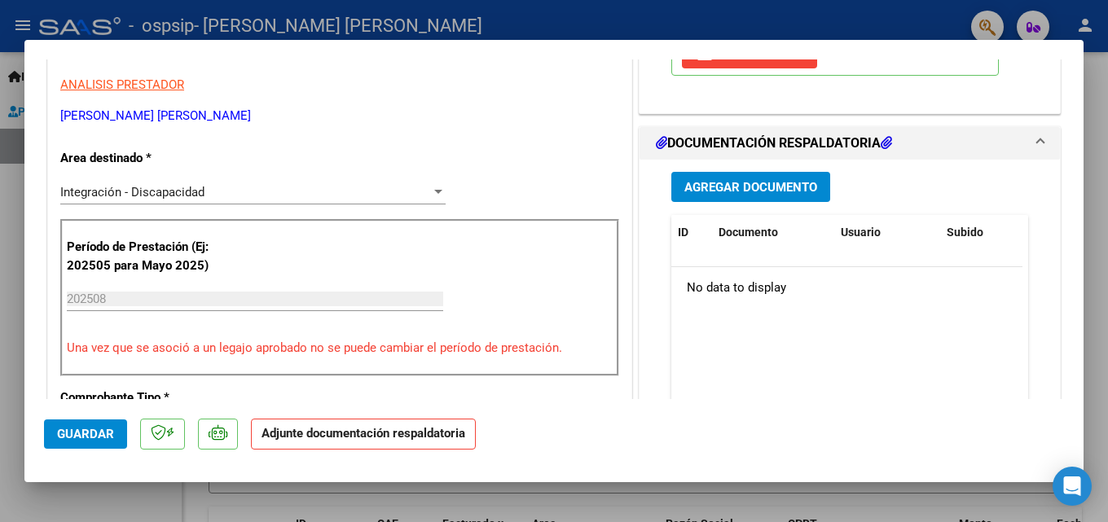
click at [725, 187] on span "Agregar Documento" at bounding box center [751, 187] width 133 height 15
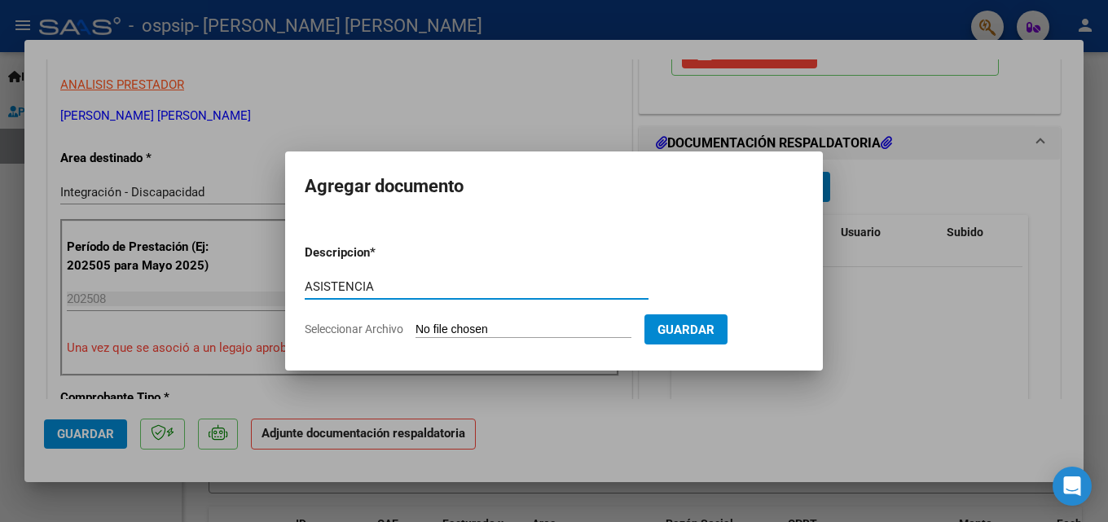
type input "ASISTENCIA"
click at [487, 323] on input "Seleccionar Archivo" at bounding box center [524, 330] width 216 height 15
type input "C:\fakepath\[PERSON_NAME] - AGOSTO - PSP .pdf"
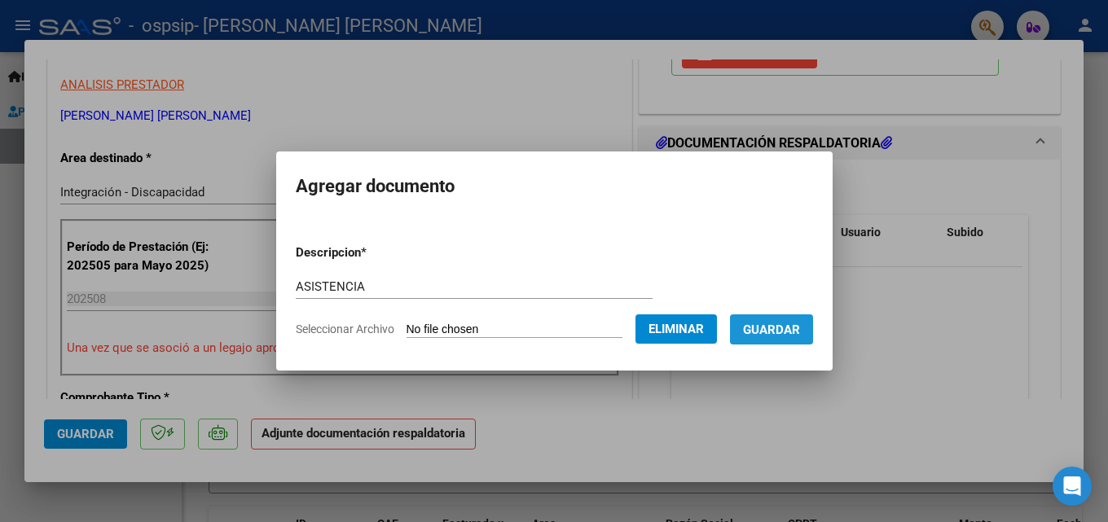
click at [791, 319] on button "Guardar" at bounding box center [771, 330] width 83 height 30
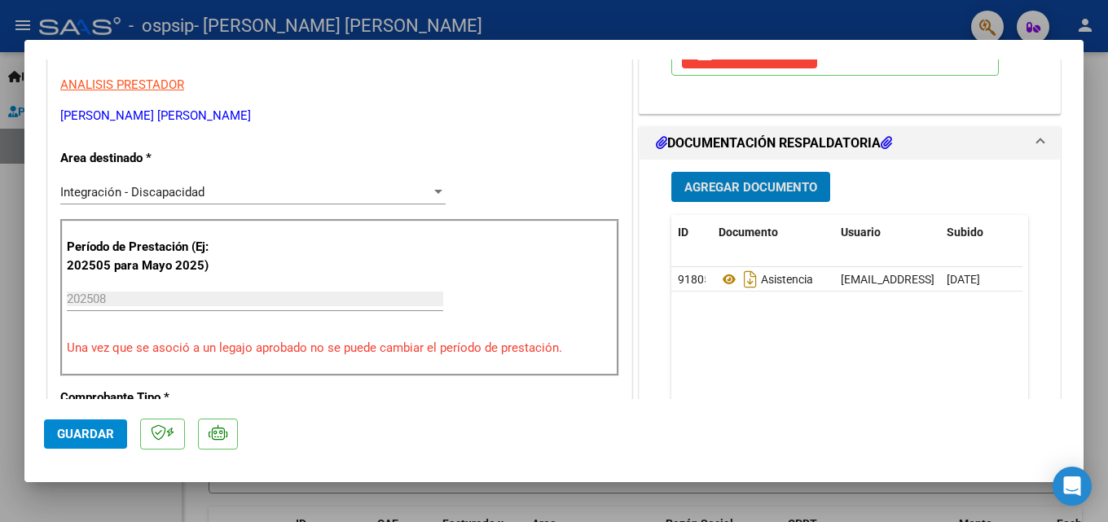
click at [1095, 132] on div at bounding box center [554, 261] width 1108 height 522
type input "$ 0,00"
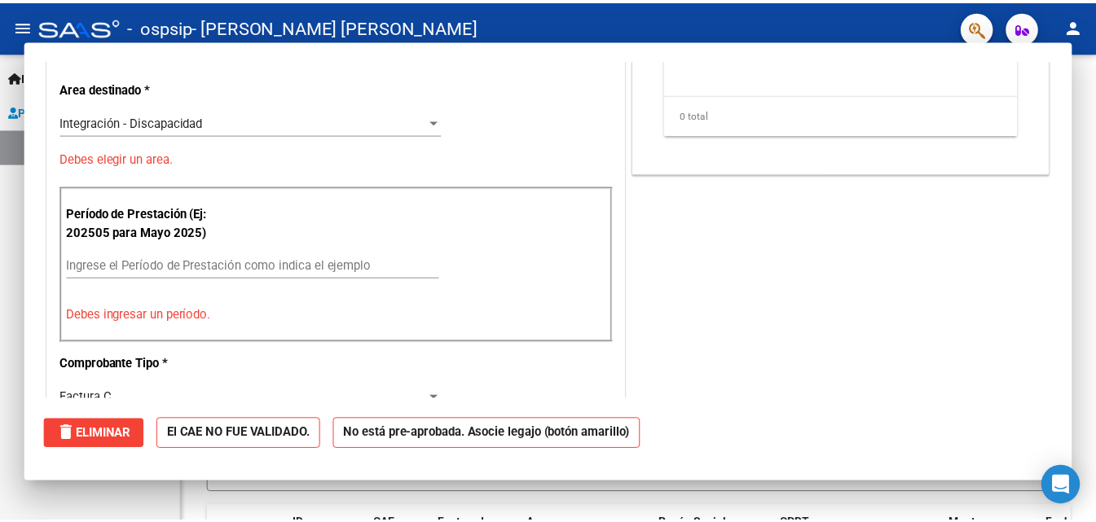
scroll to position [276, 0]
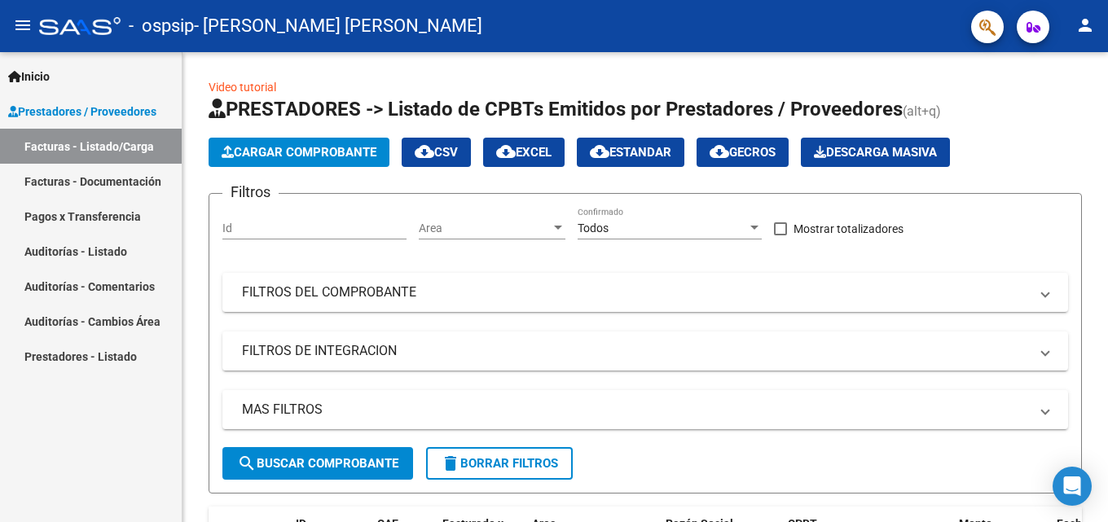
click at [1087, 22] on mat-icon "person" at bounding box center [1086, 25] width 20 height 20
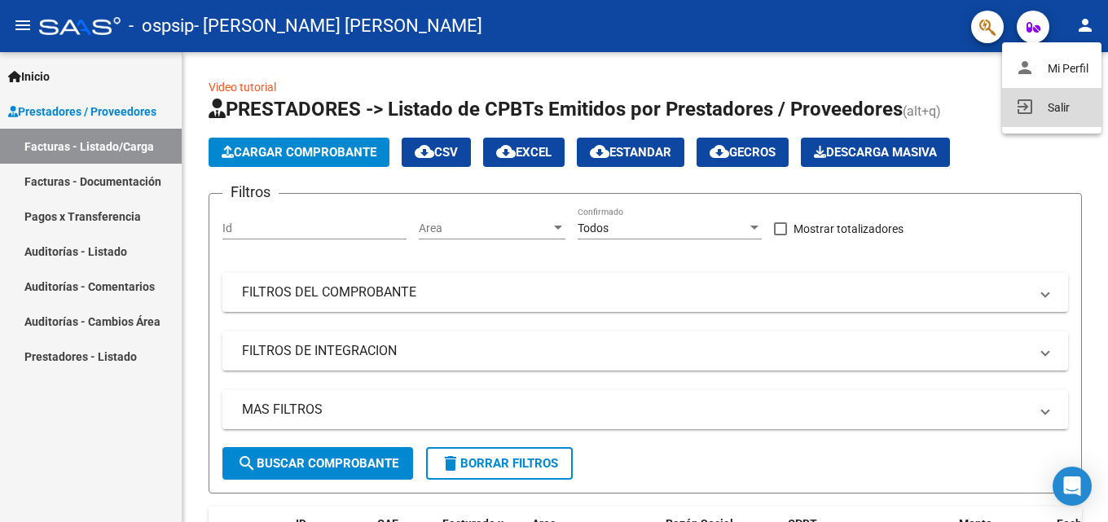
click at [1057, 103] on button "exit_to_app Salir" at bounding box center [1051, 107] width 99 height 39
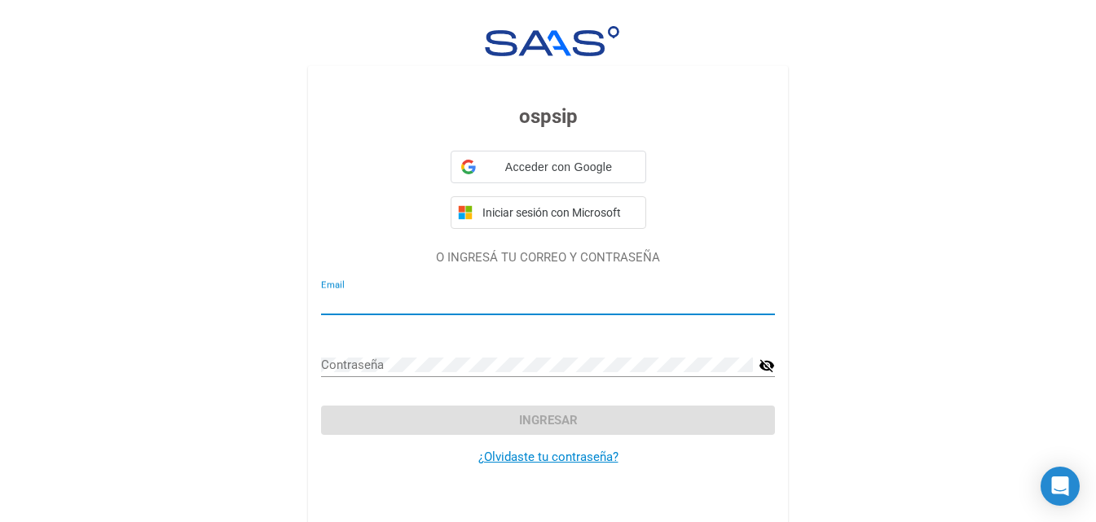
click at [364, 302] on input "Email" at bounding box center [548, 302] width 454 height 15
type input "[EMAIL_ADDRESS][DOMAIN_NAME]"
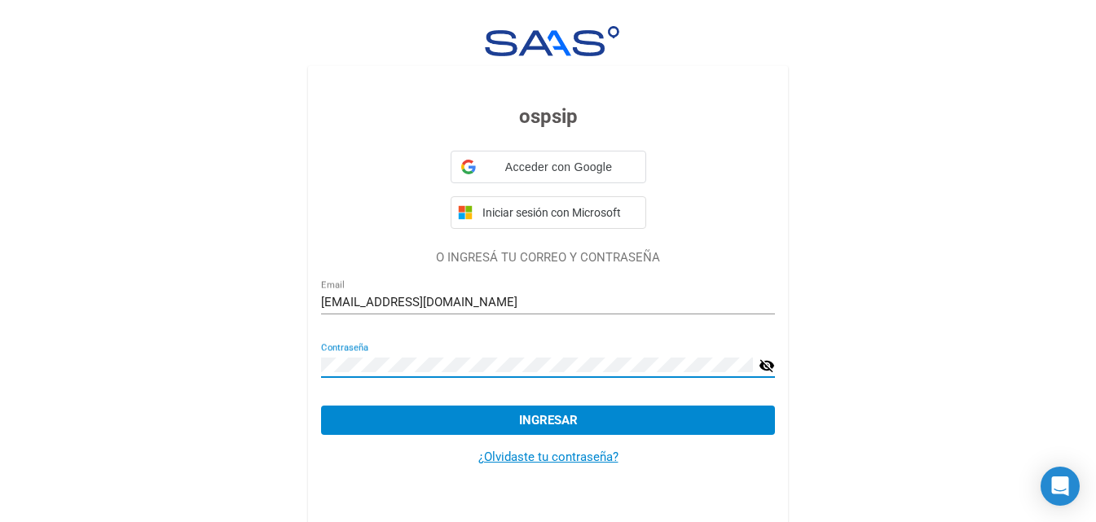
click at [236, 358] on div "ospsip Acceder con Google Acceder con Google. Se abre en una pestaña nueva Inic…" at bounding box center [548, 272] width 1096 height 545
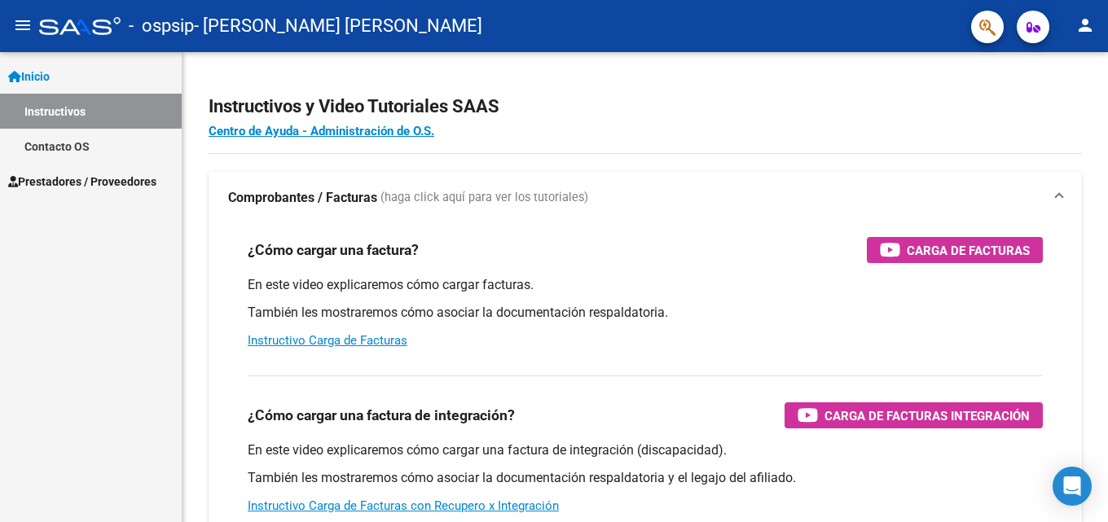
click at [59, 180] on span "Prestadores / Proveedores" at bounding box center [82, 182] width 148 height 18
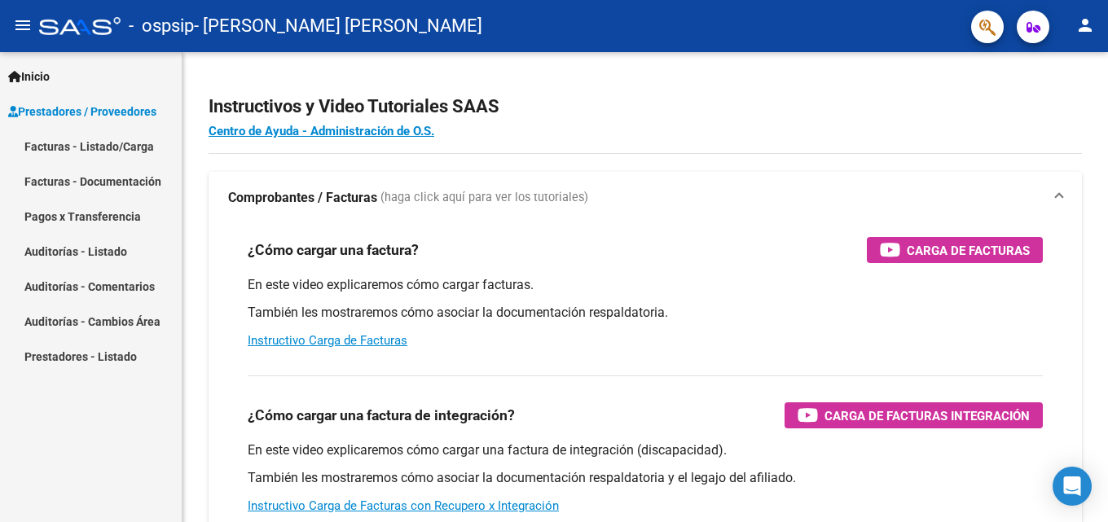
click at [73, 150] on link "Facturas - Listado/Carga" at bounding box center [91, 146] width 182 height 35
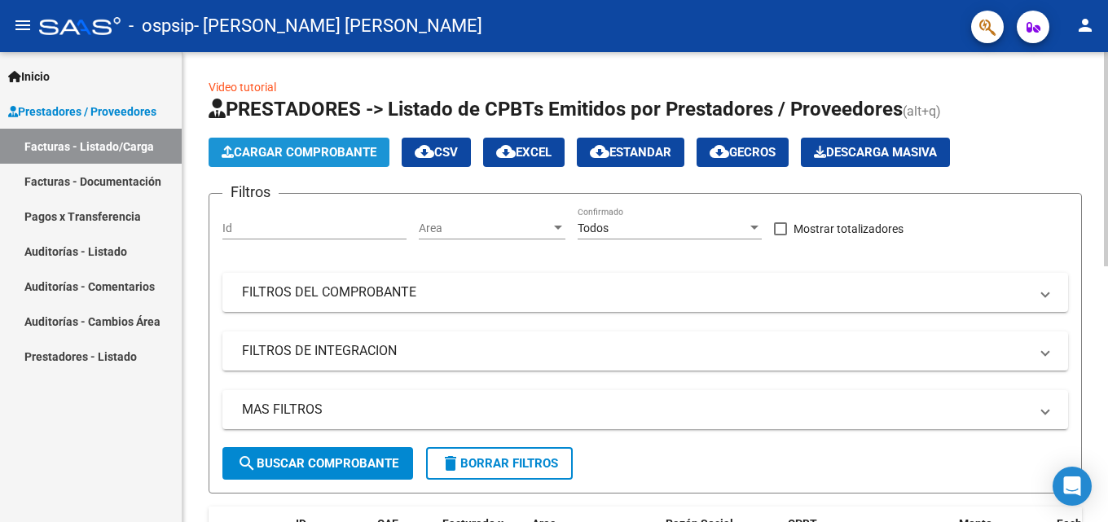
click at [319, 152] on span "Cargar Comprobante" at bounding box center [299, 152] width 155 height 15
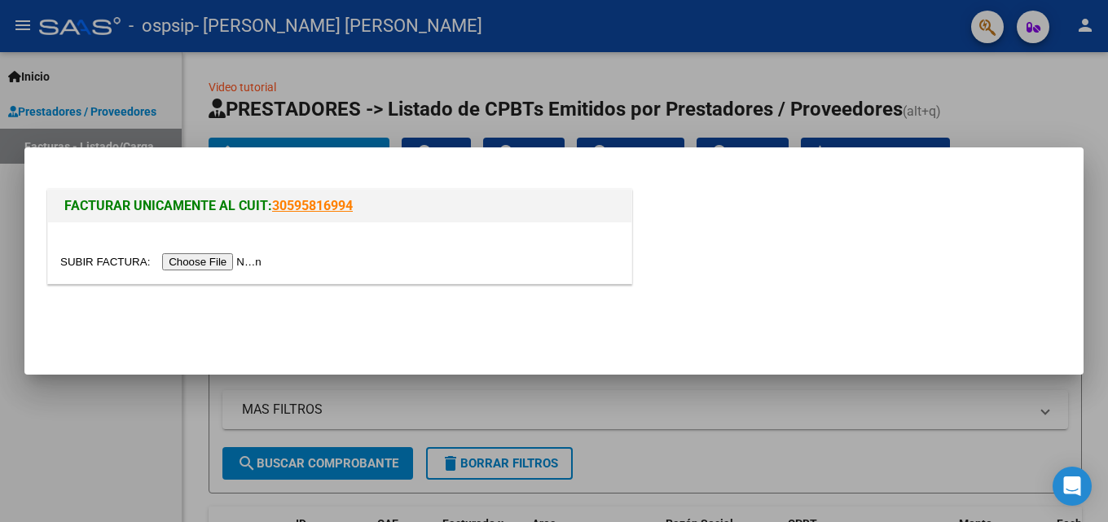
click at [217, 258] on input "file" at bounding box center [163, 261] width 206 height 17
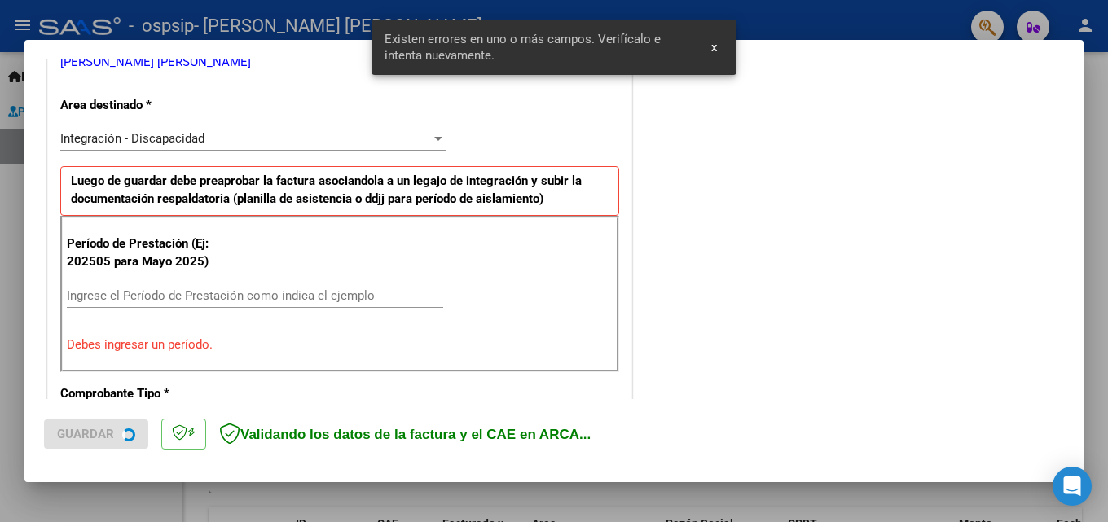
scroll to position [368, 0]
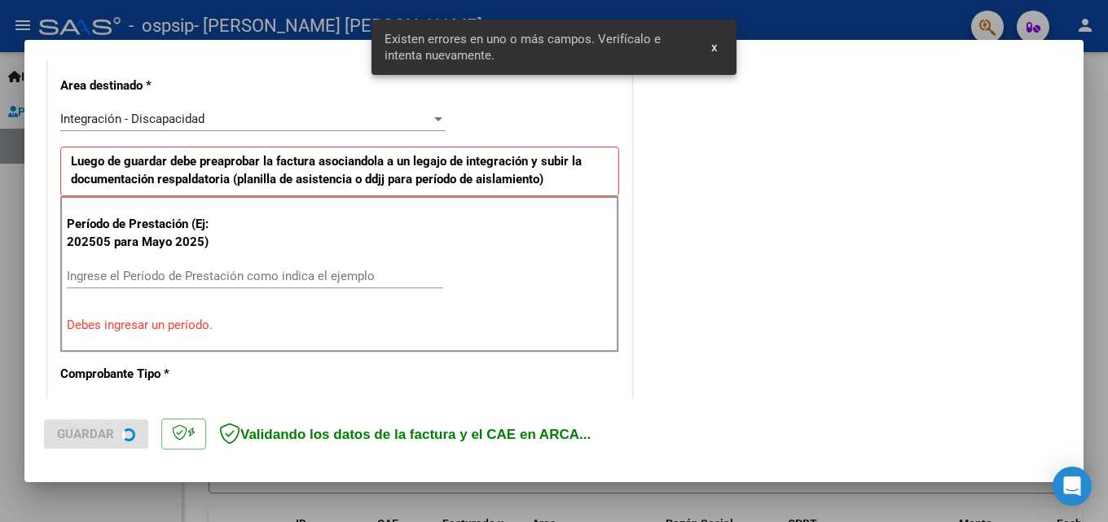
click at [169, 279] on input "Ingrese el Período de Prestación como indica el ejemplo" at bounding box center [255, 276] width 377 height 15
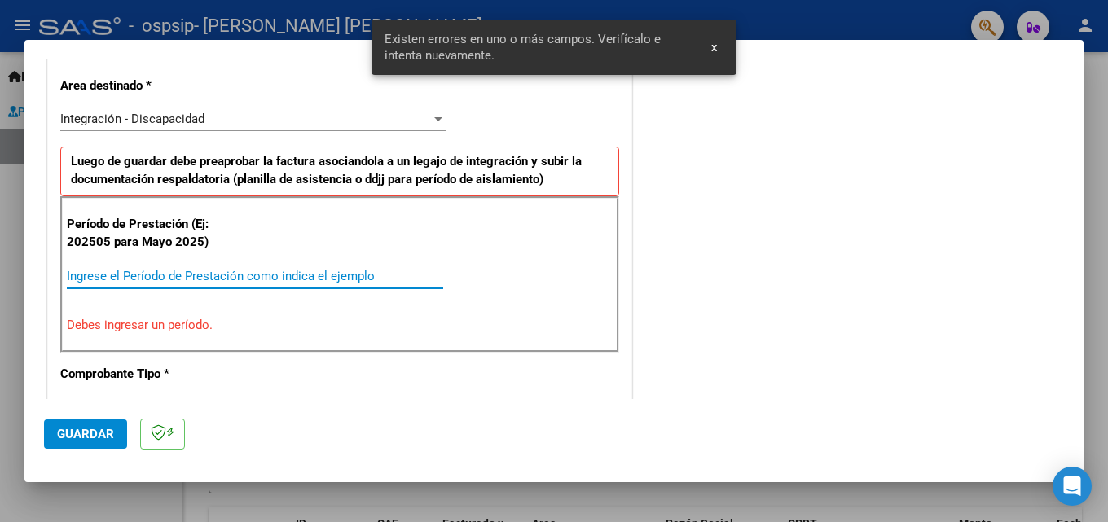
click at [161, 275] on input "Ingrese el Período de Prestación como indica el ejemplo" at bounding box center [255, 276] width 377 height 15
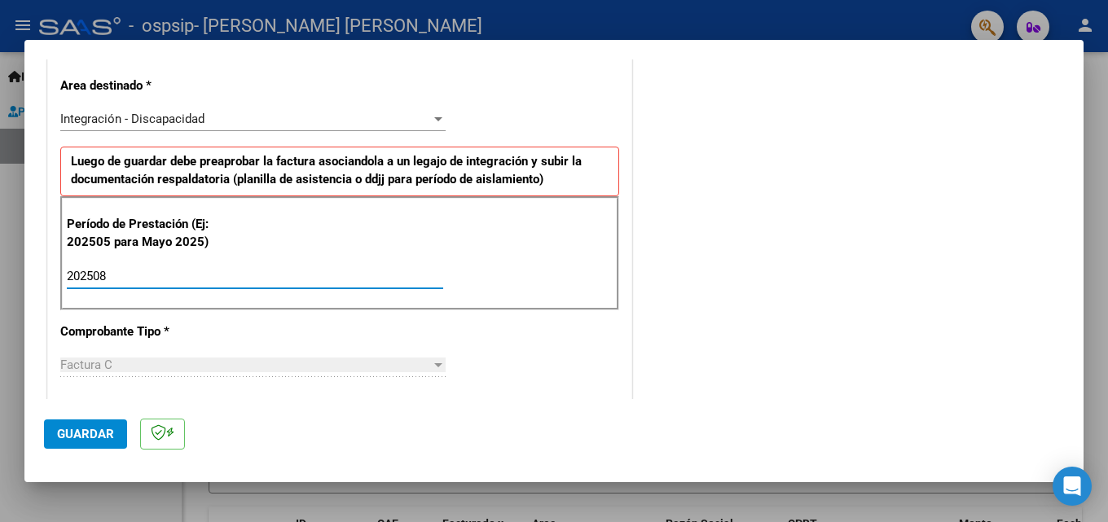
type input "202508"
click at [90, 433] on span "Guardar" at bounding box center [85, 434] width 57 height 15
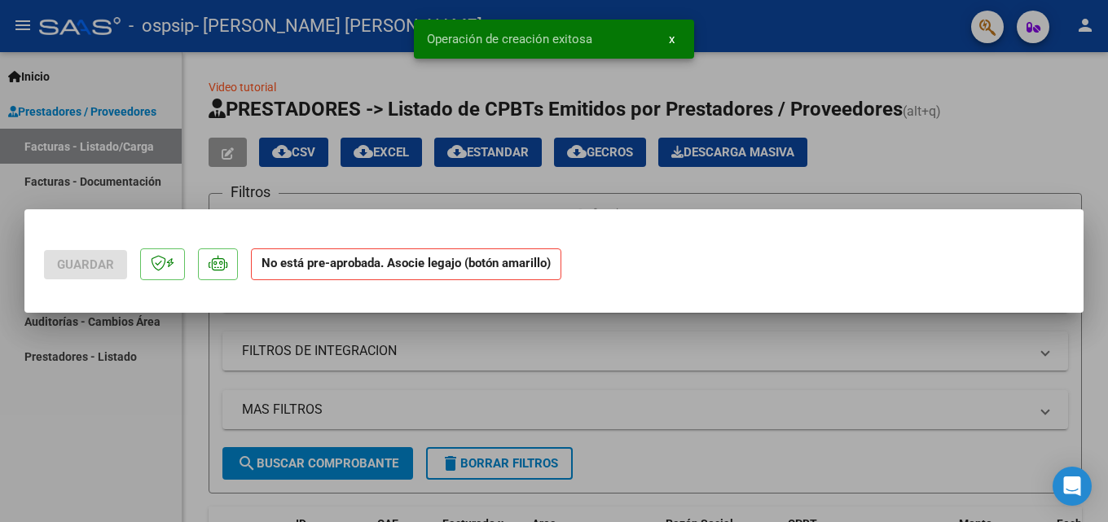
scroll to position [0, 0]
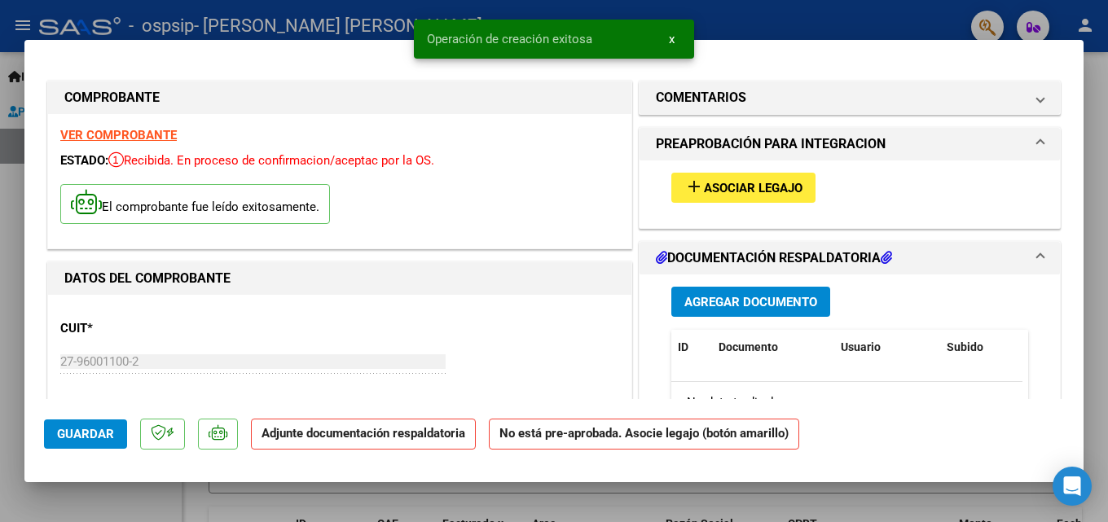
click at [739, 174] on button "add Asociar Legajo" at bounding box center [744, 188] width 144 height 30
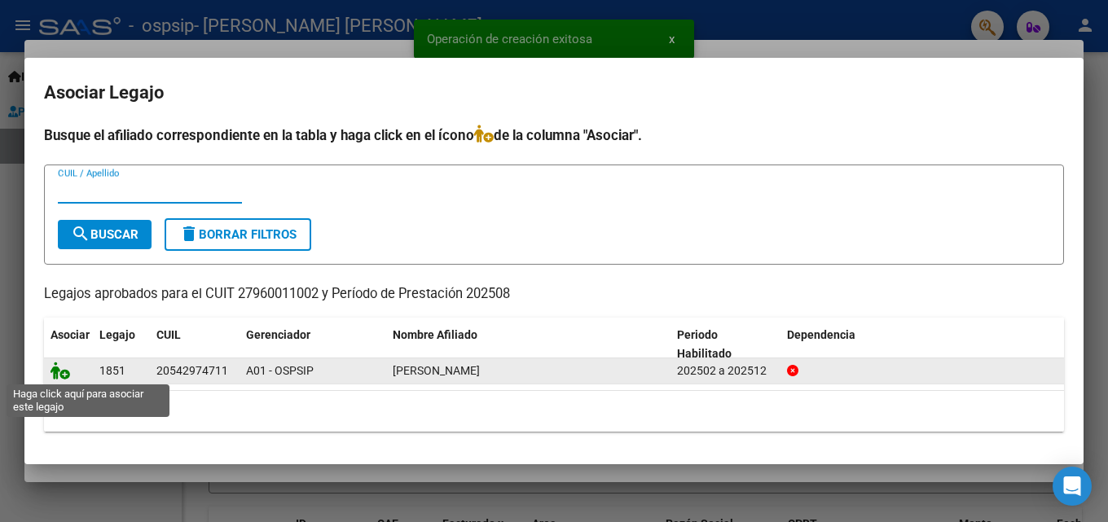
click at [64, 373] on icon at bounding box center [61, 371] width 20 height 18
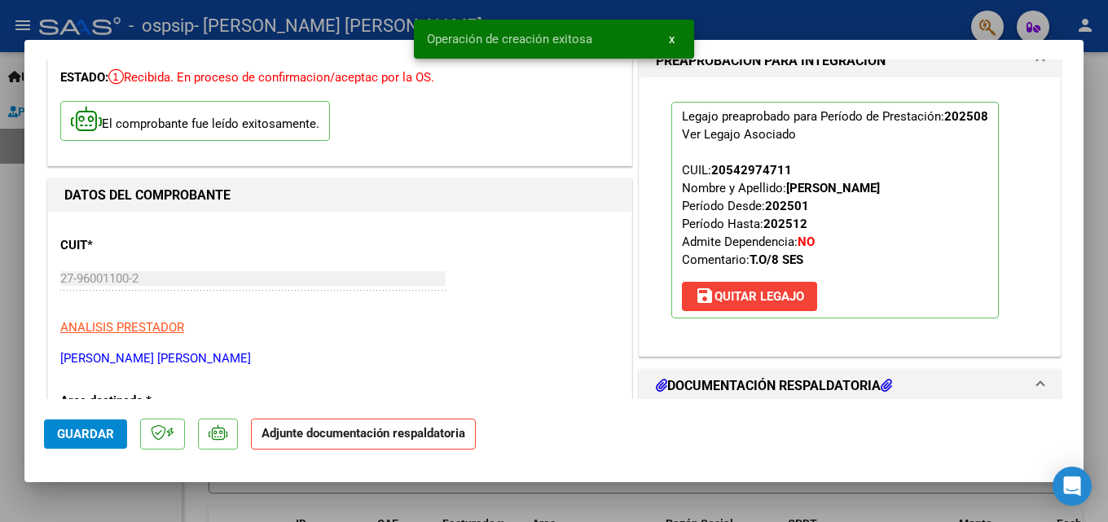
scroll to position [163, 0]
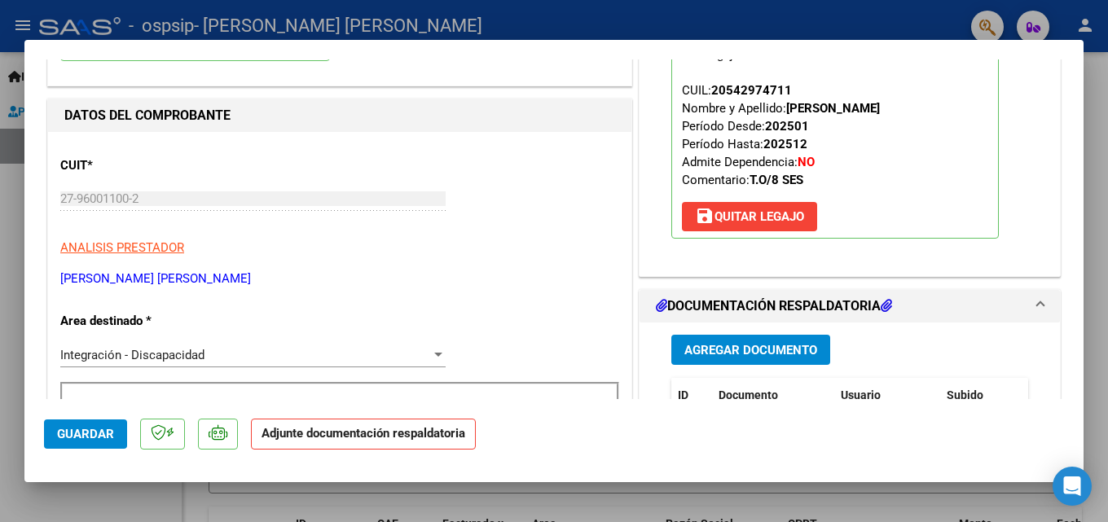
click at [754, 358] on span "Agregar Documento" at bounding box center [751, 350] width 133 height 15
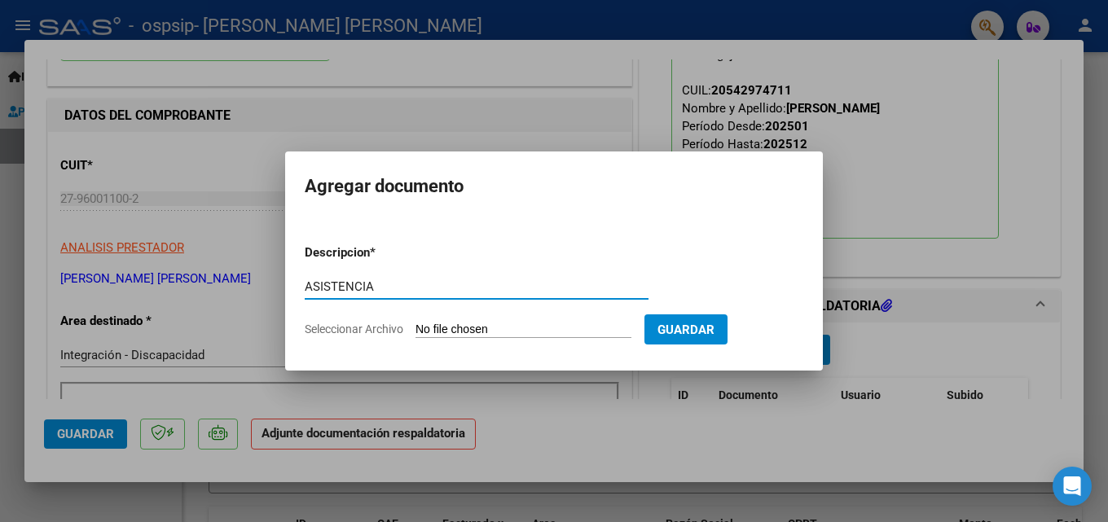
type input "ASISTENCIA"
click at [517, 324] on input "Seleccionar Archivo" at bounding box center [524, 330] width 216 height 15
type input "C:\fakepath\ORELLANO - AGOSTO - TO .pdf"
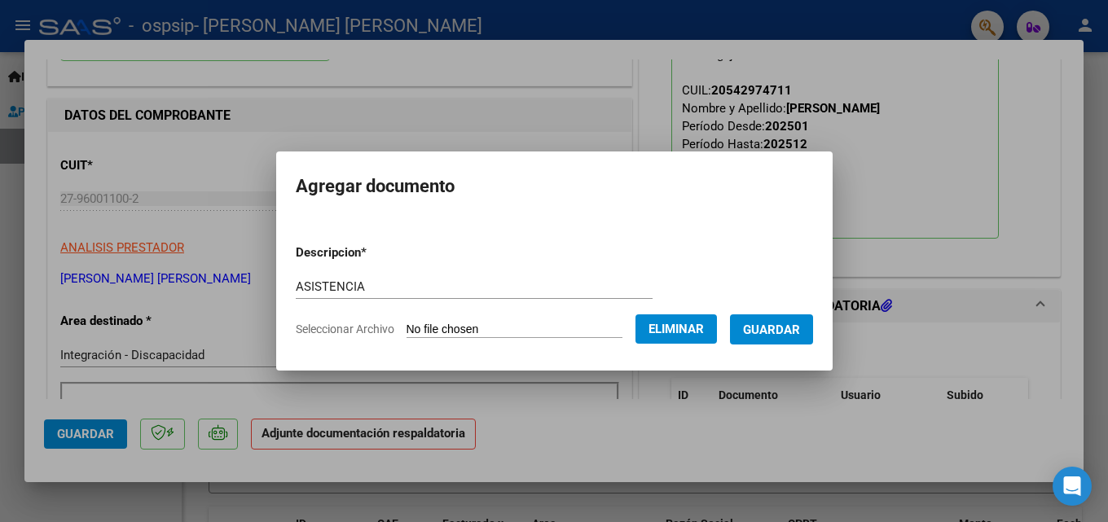
click at [800, 328] on span "Guardar" at bounding box center [771, 330] width 57 height 15
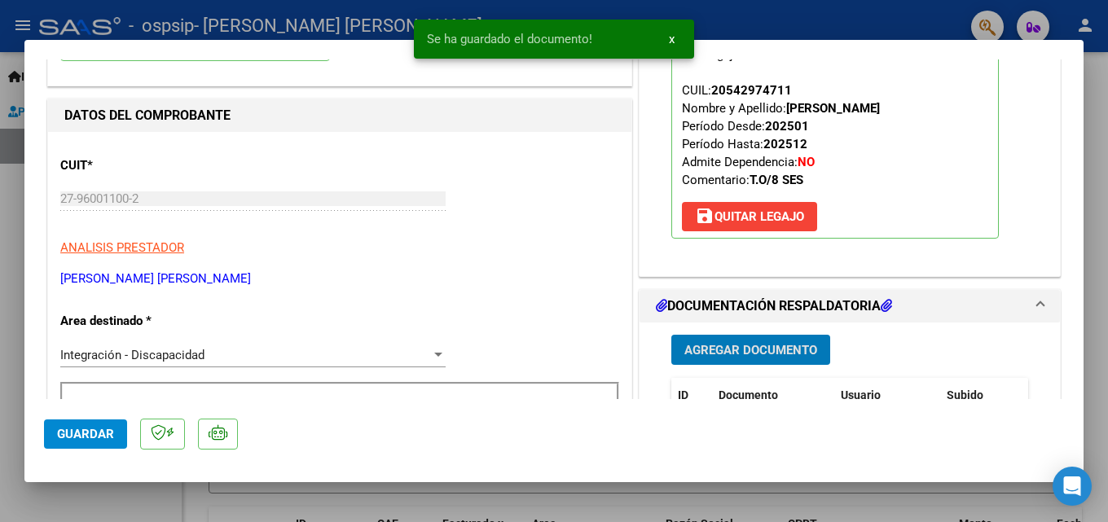
click at [77, 431] on span "Guardar" at bounding box center [85, 434] width 57 height 15
